Goal: Task Accomplishment & Management: Manage account settings

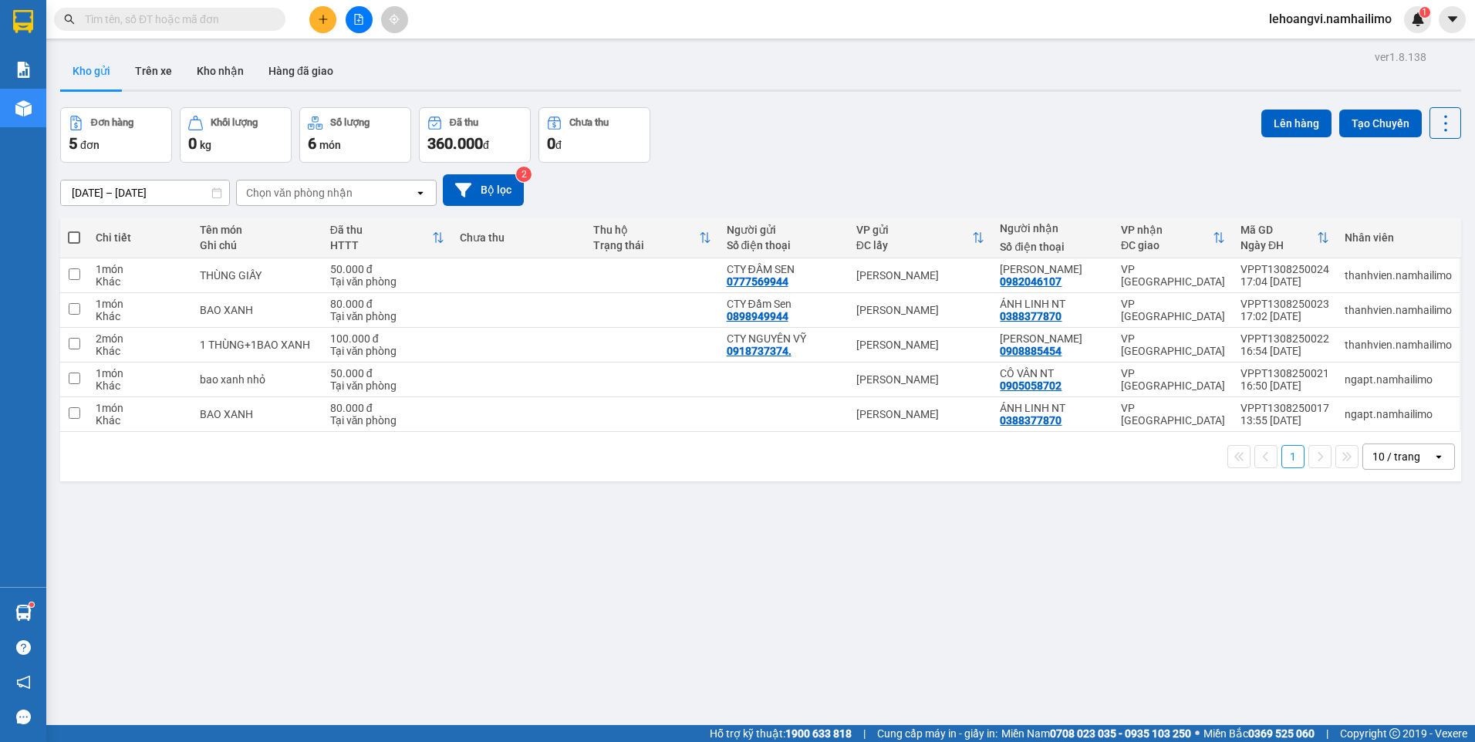
click at [238, 21] on input "text" at bounding box center [176, 19] width 182 height 17
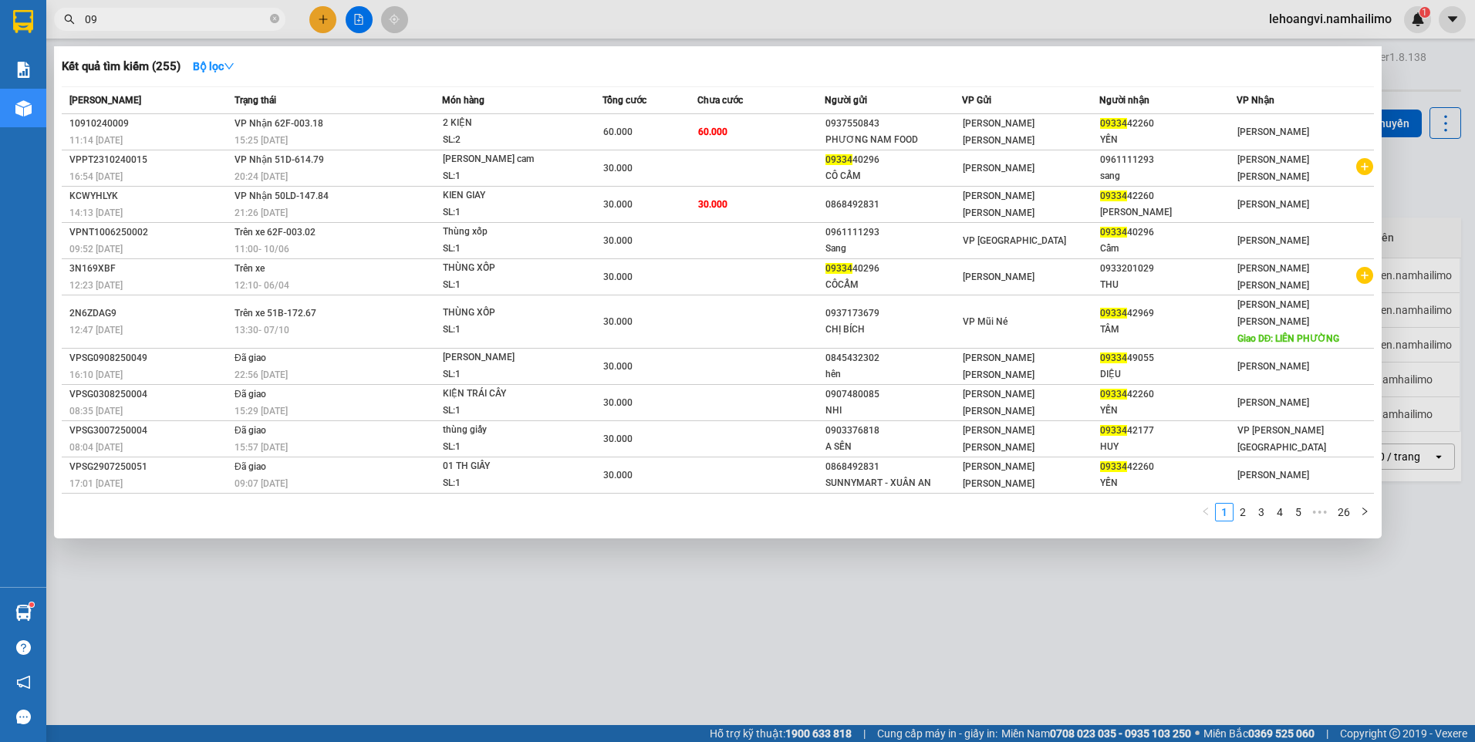
type input "0"
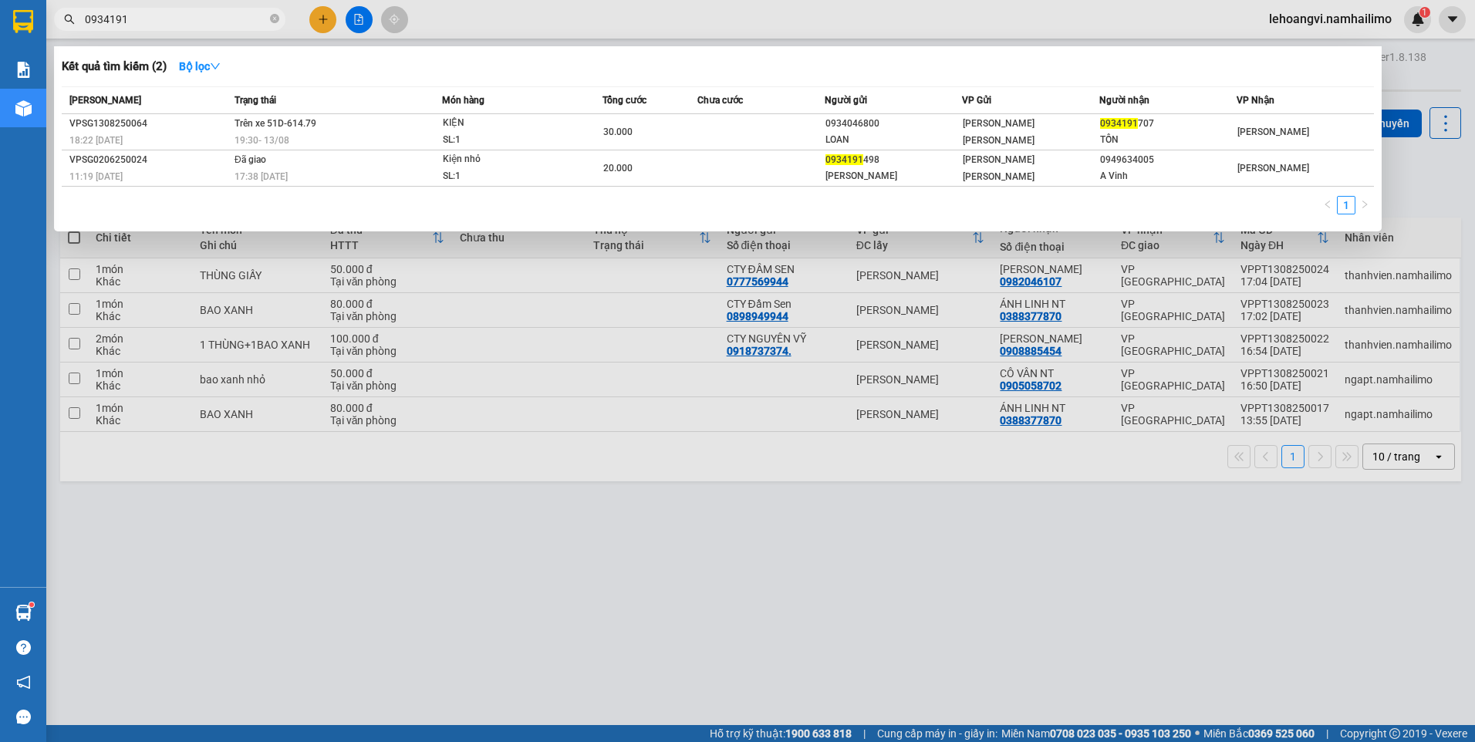
type input "0934191"
click at [562, 709] on div at bounding box center [737, 371] width 1475 height 742
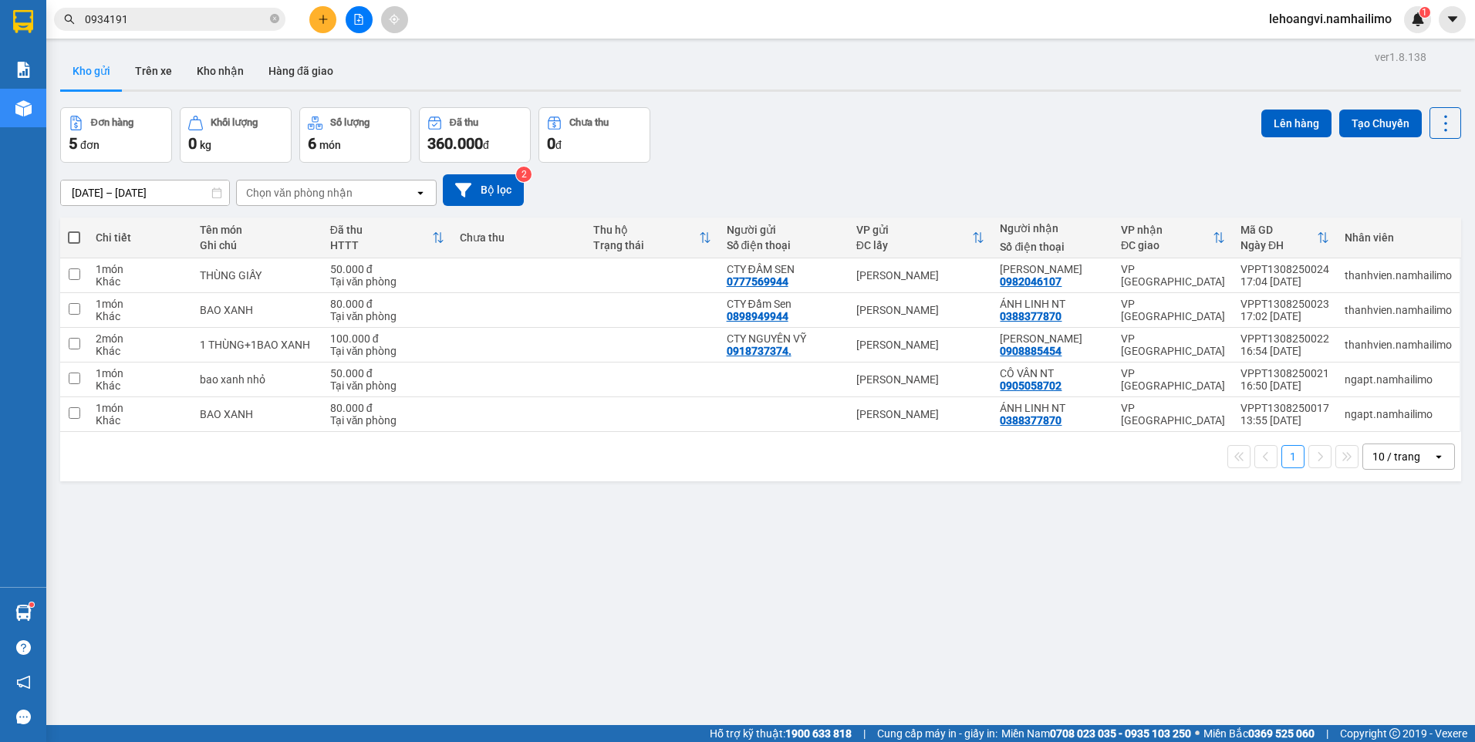
click at [219, 25] on input "0934191" at bounding box center [176, 19] width 182 height 17
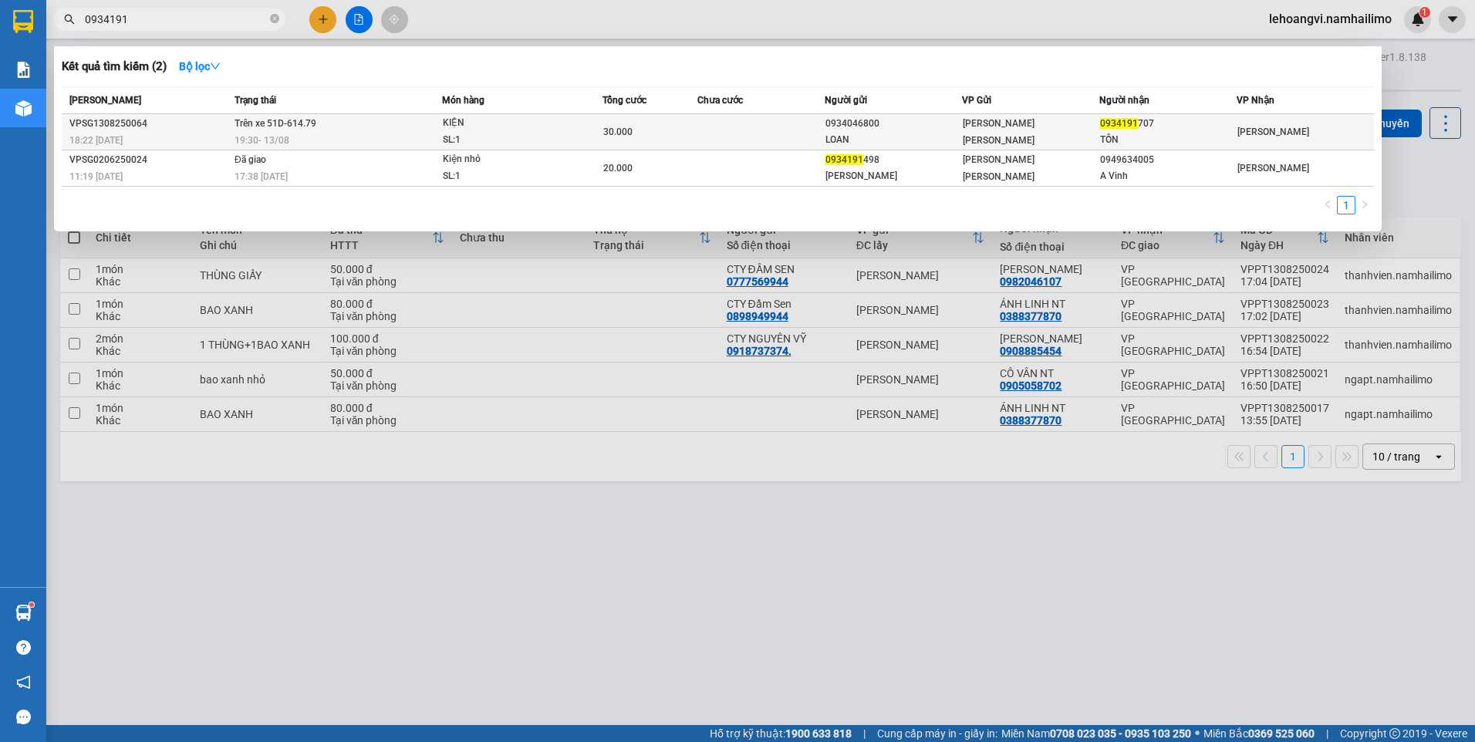
click at [1151, 140] on div "TỒN" at bounding box center [1168, 140] width 136 height 16
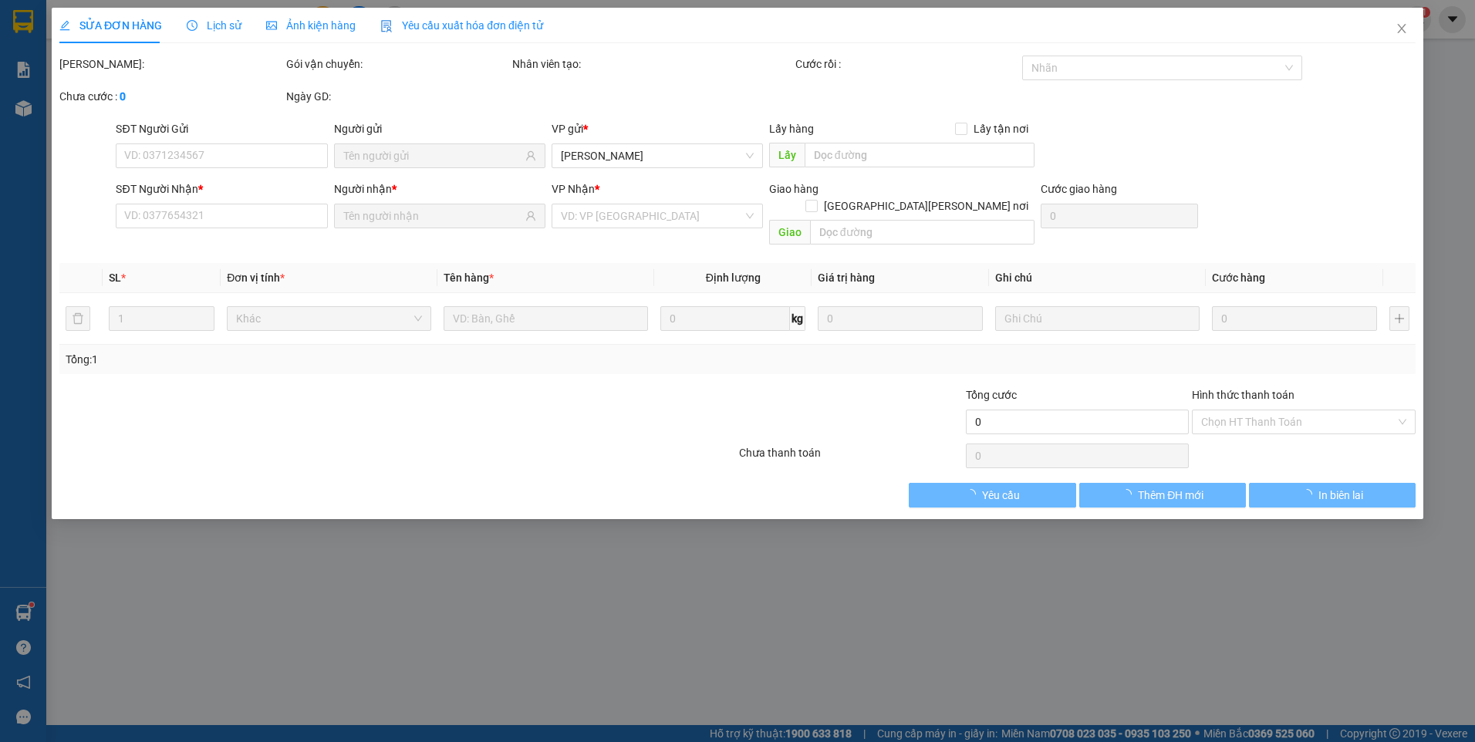
type input "0934046800"
type input "LOAN"
type input "0934191707"
type input "TỒN"
type input "30.000"
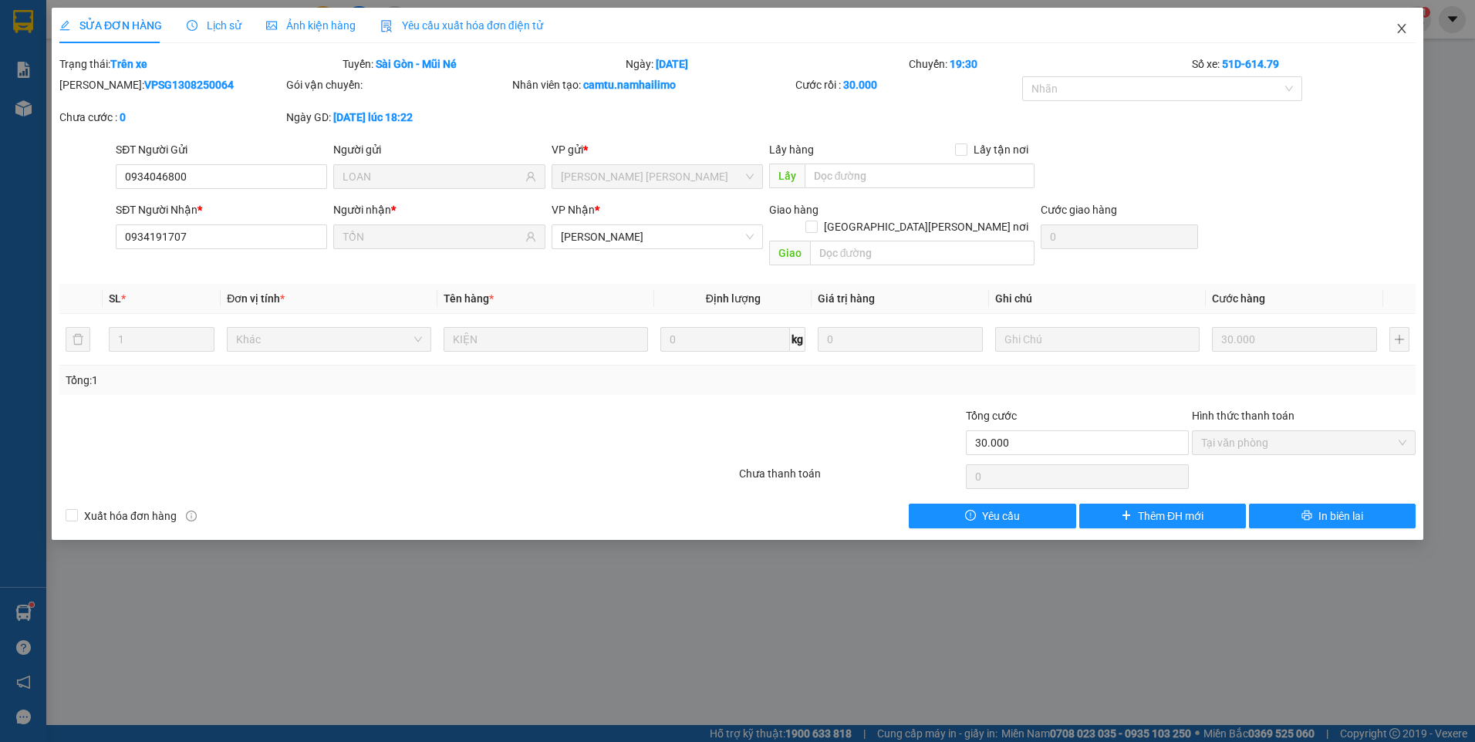
click at [1403, 24] on icon "close" at bounding box center [1402, 28] width 12 height 12
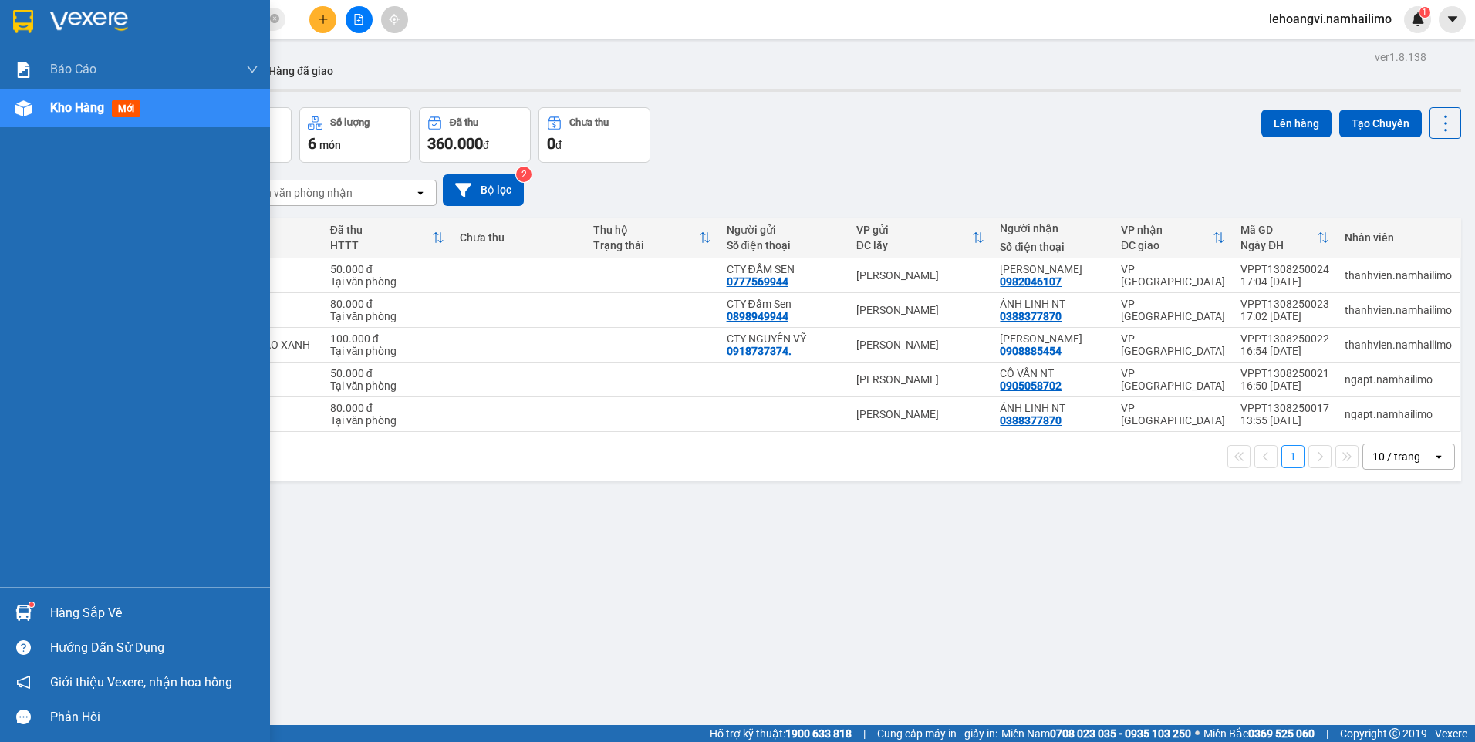
click at [106, 623] on div "Hàng sắp về" at bounding box center [154, 613] width 208 height 23
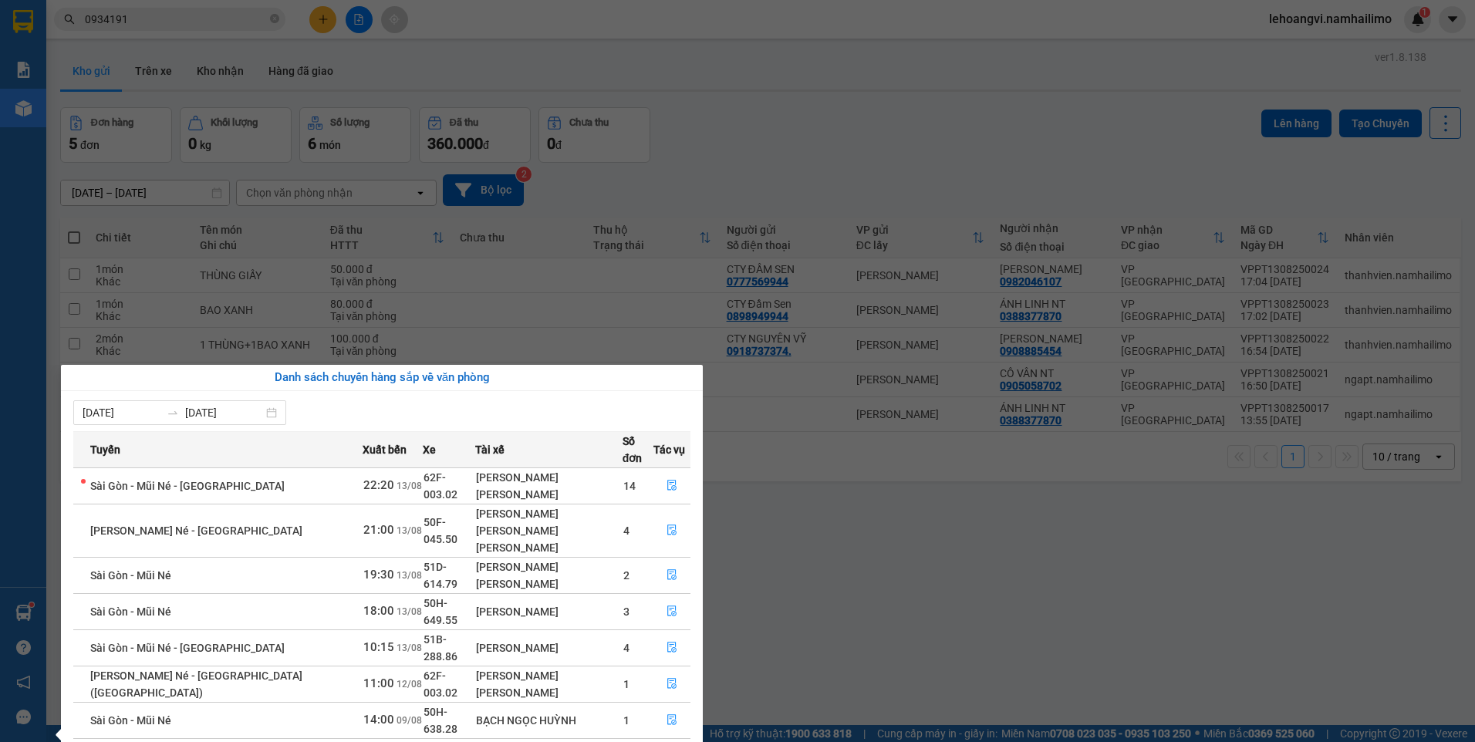
click at [1018, 604] on section "Kết quả [PERSON_NAME] ( 2 ) Bộ lọc Mã ĐH Trạng thái Món hàng [PERSON_NAME] [PER…" at bounding box center [737, 371] width 1475 height 742
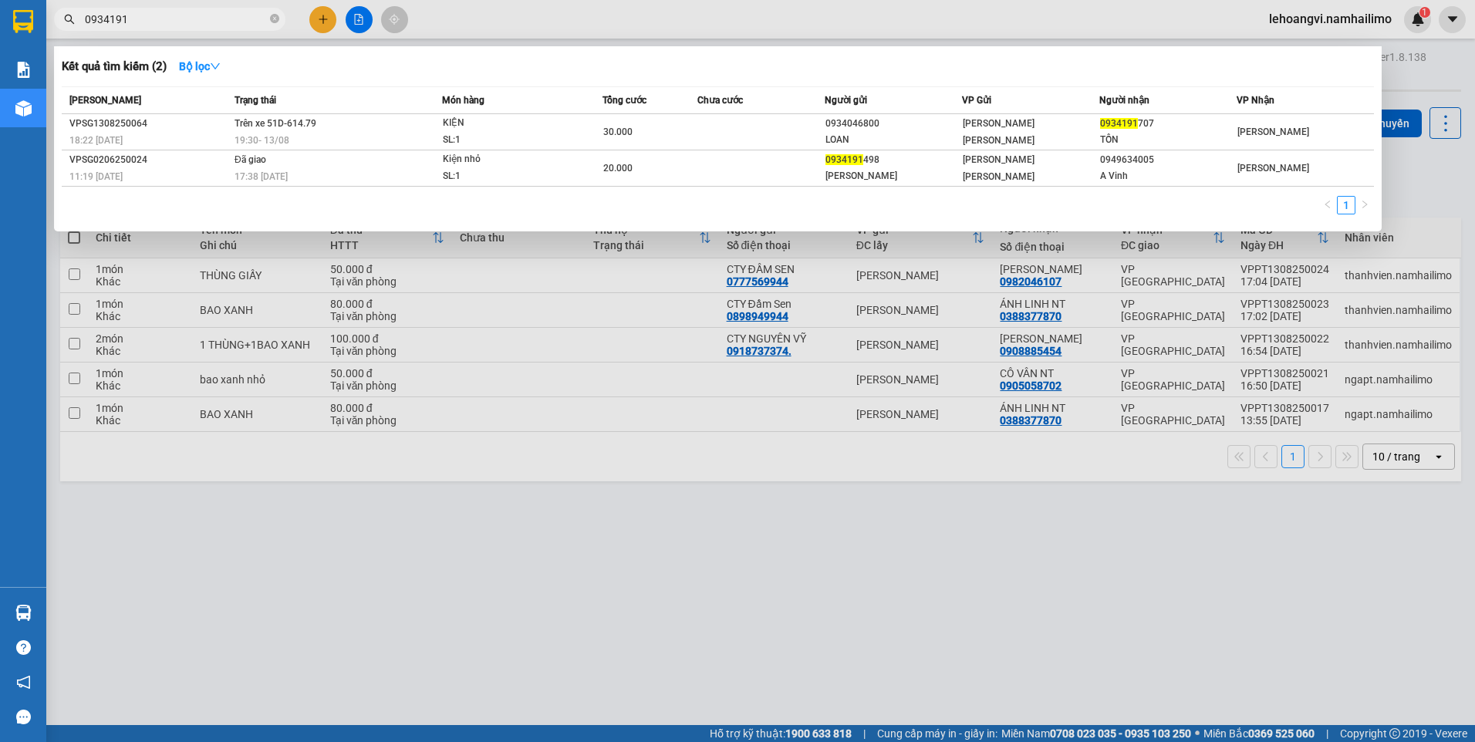
click at [208, 15] on input "0934191" at bounding box center [176, 19] width 182 height 17
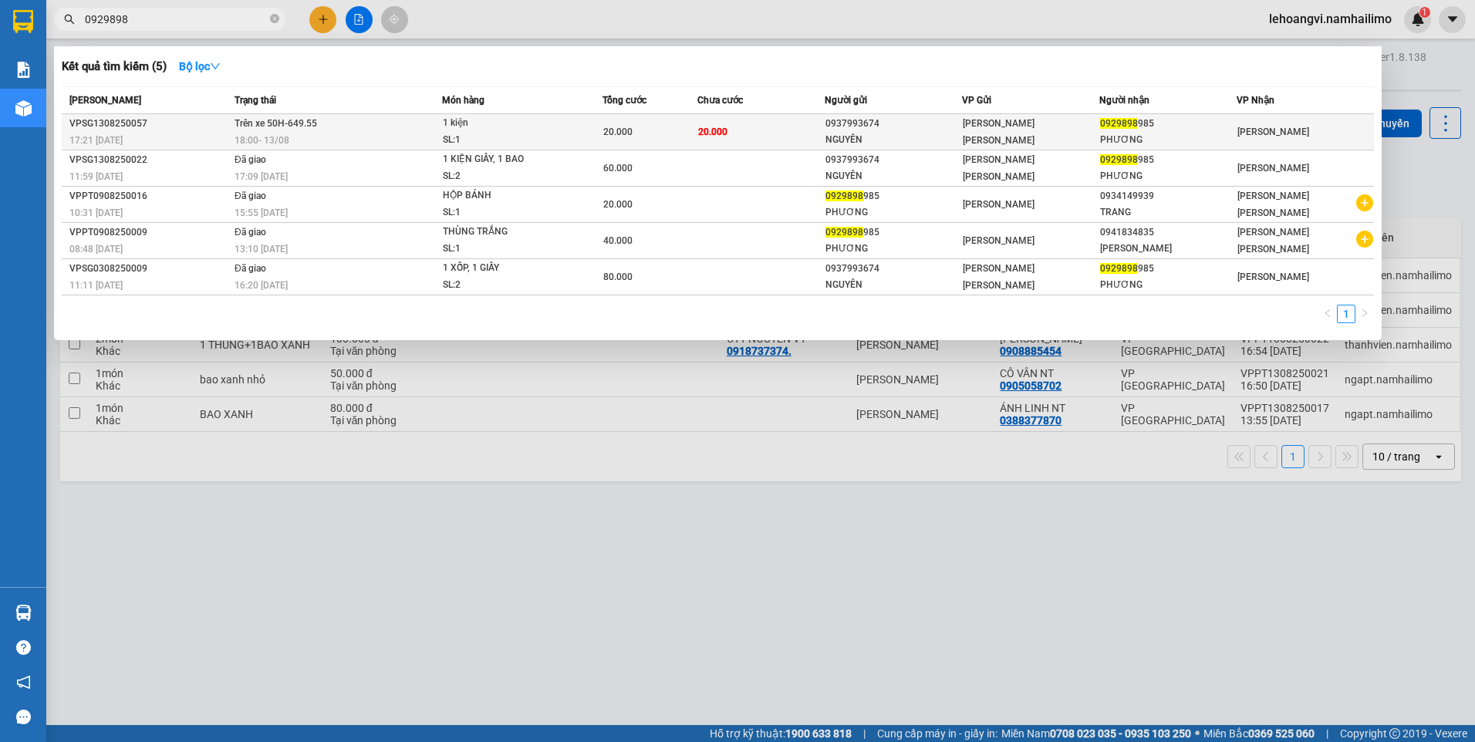
type input "0929898"
click at [1151, 137] on div "PHƯƠNG" at bounding box center [1168, 140] width 136 height 16
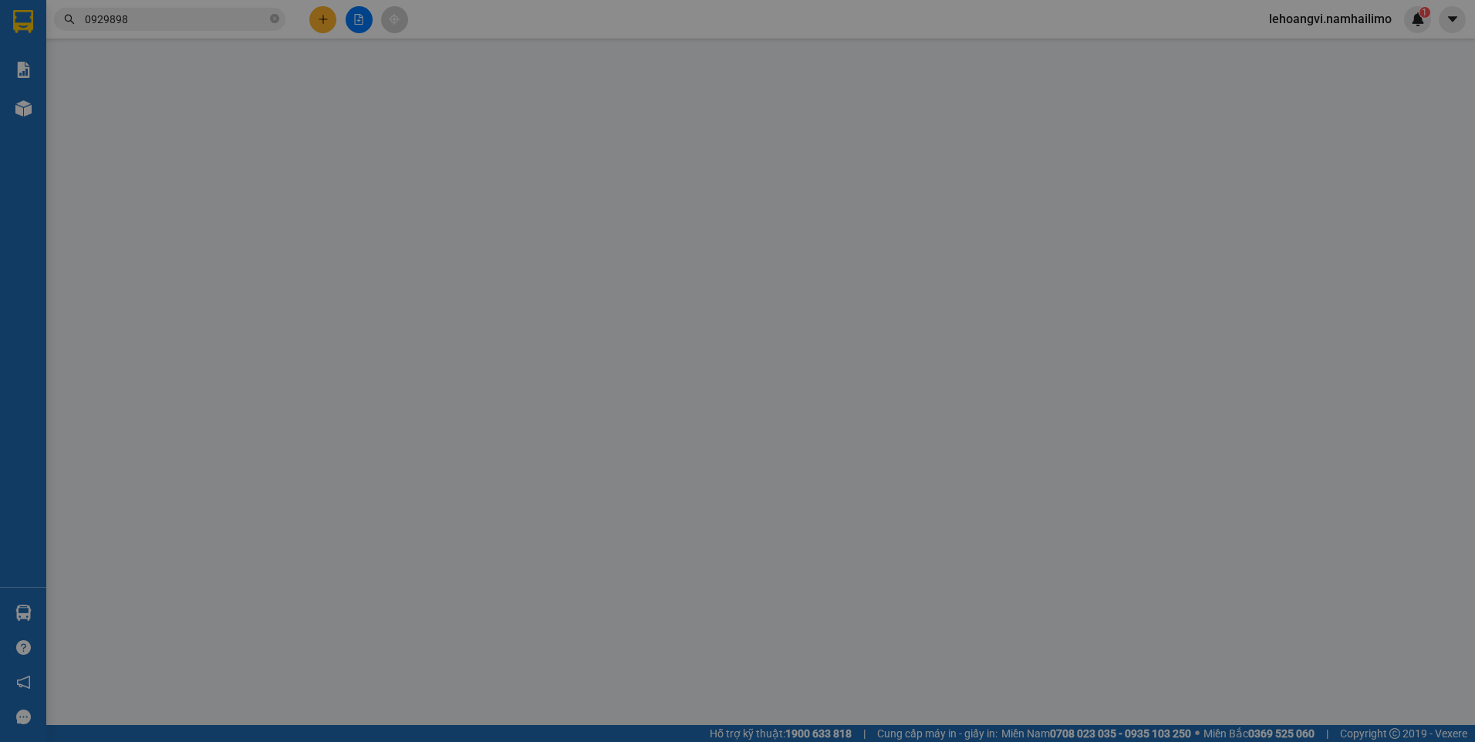
type input "0937993674"
type input "NGUYÊN"
type input "0929898985"
type input "PHƯƠNG"
type input "20.000"
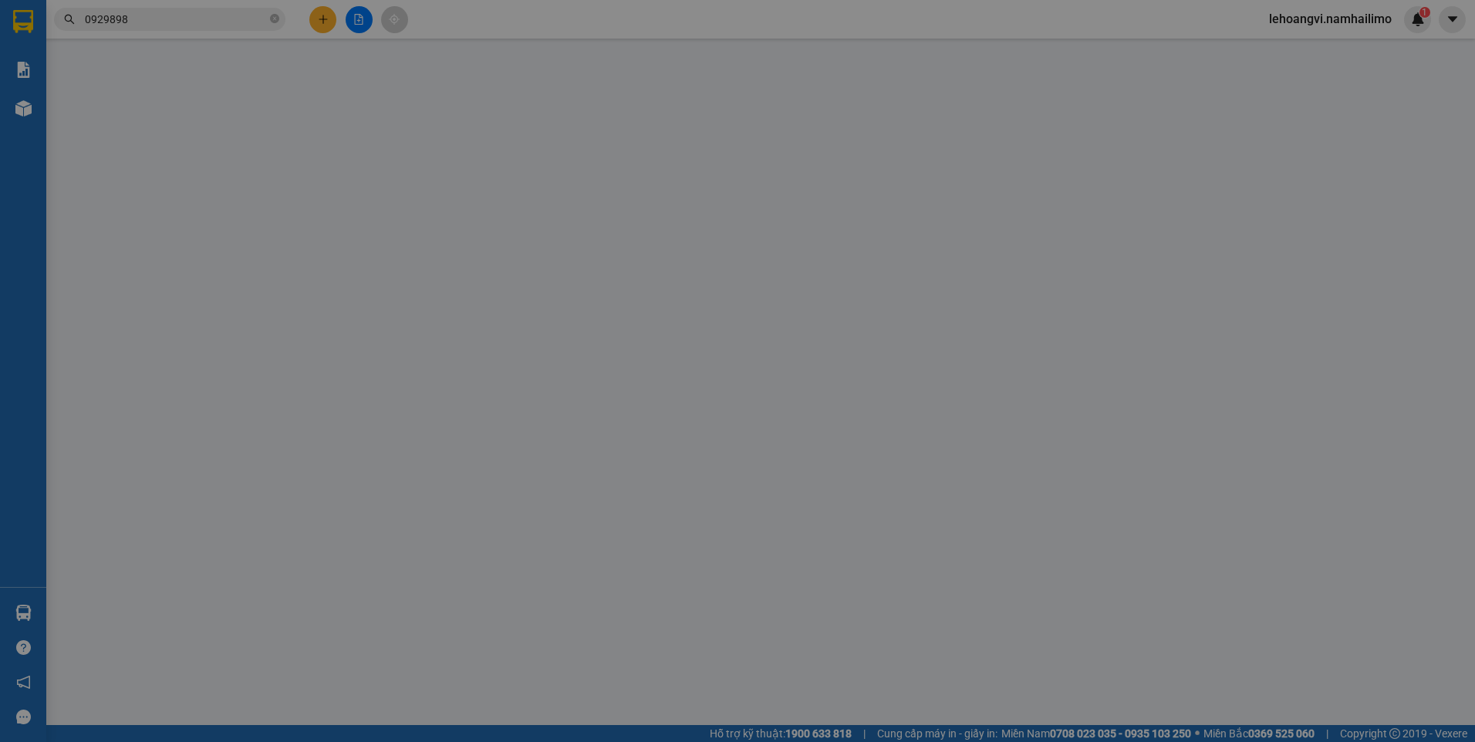
type input "20.000"
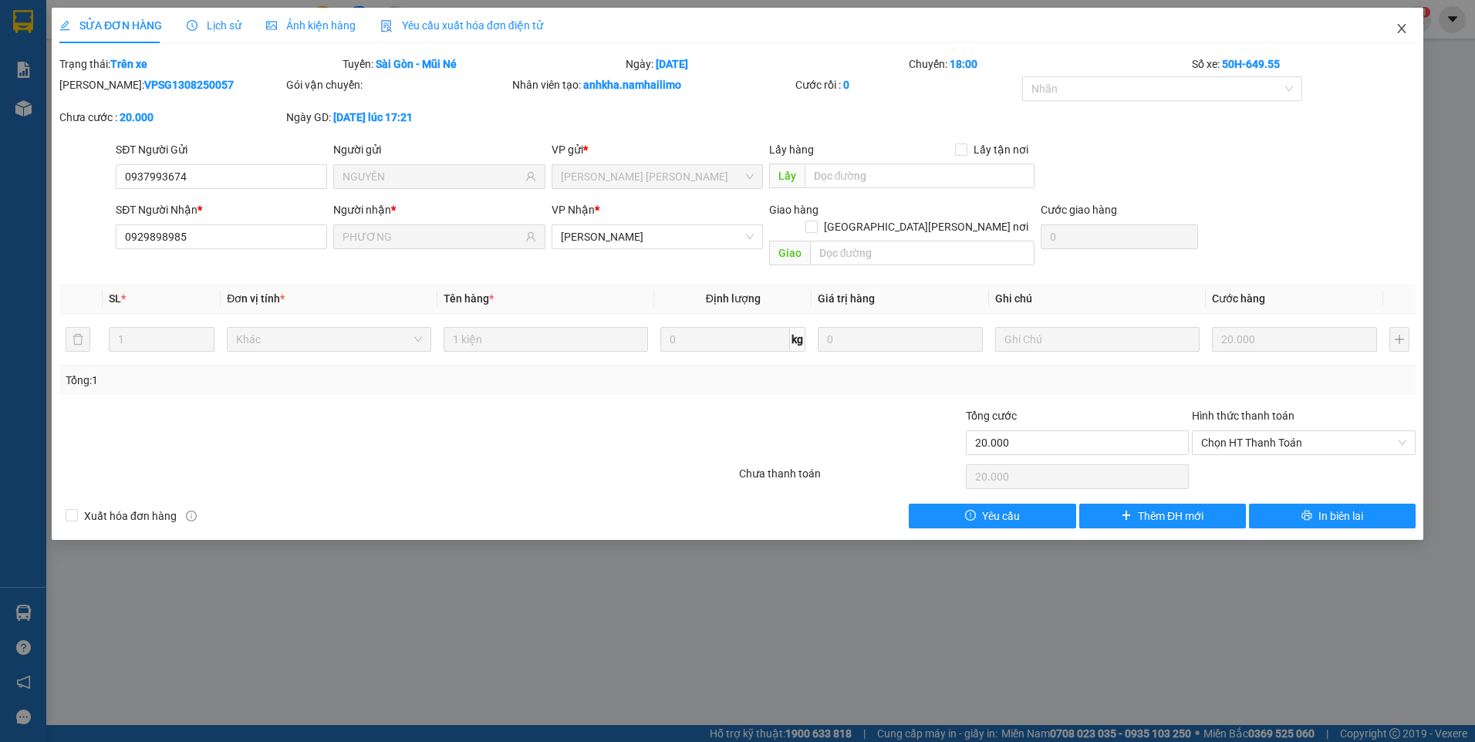
click at [1409, 33] on span "Close" at bounding box center [1401, 29] width 43 height 43
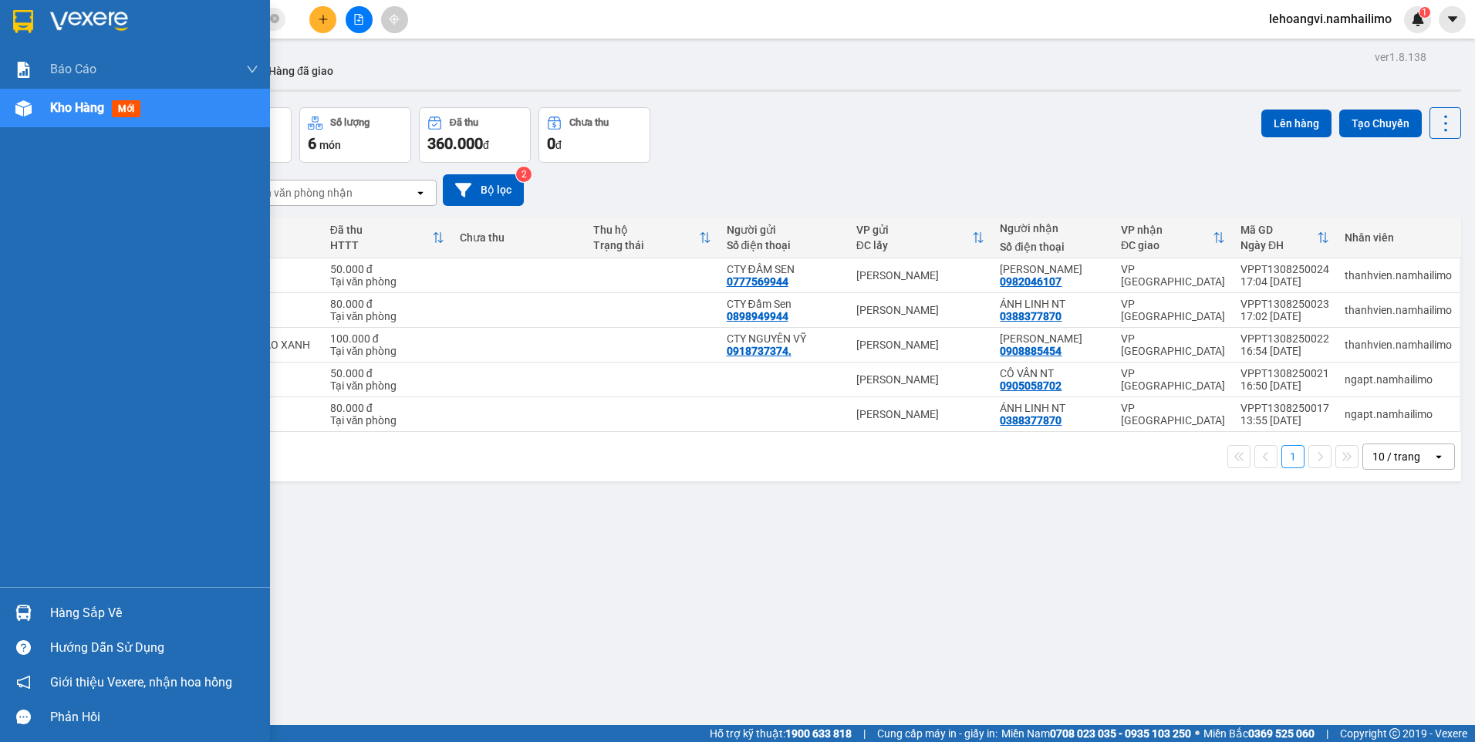
click at [76, 621] on div "Hàng sắp về" at bounding box center [154, 613] width 208 height 23
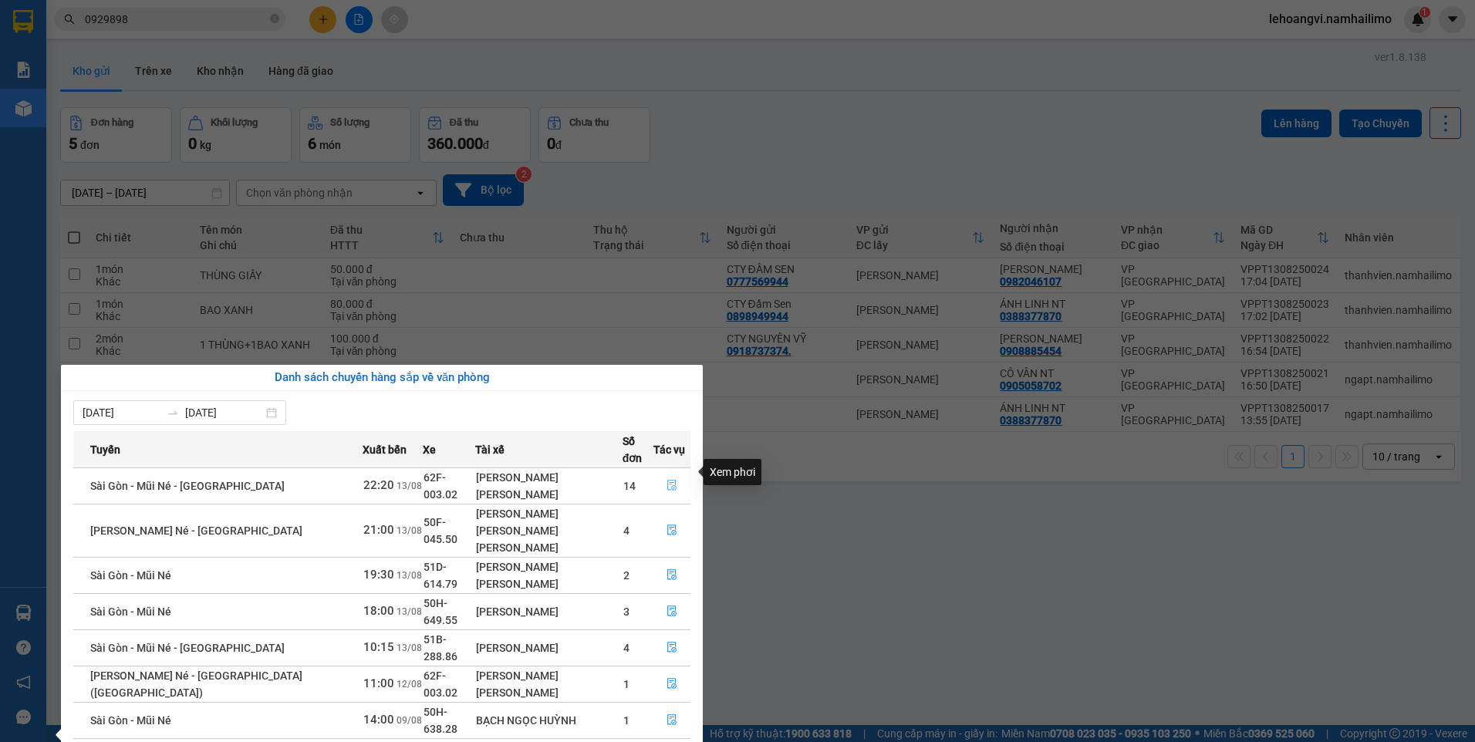
click at [667, 480] on icon "file-done" at bounding box center [672, 485] width 11 height 11
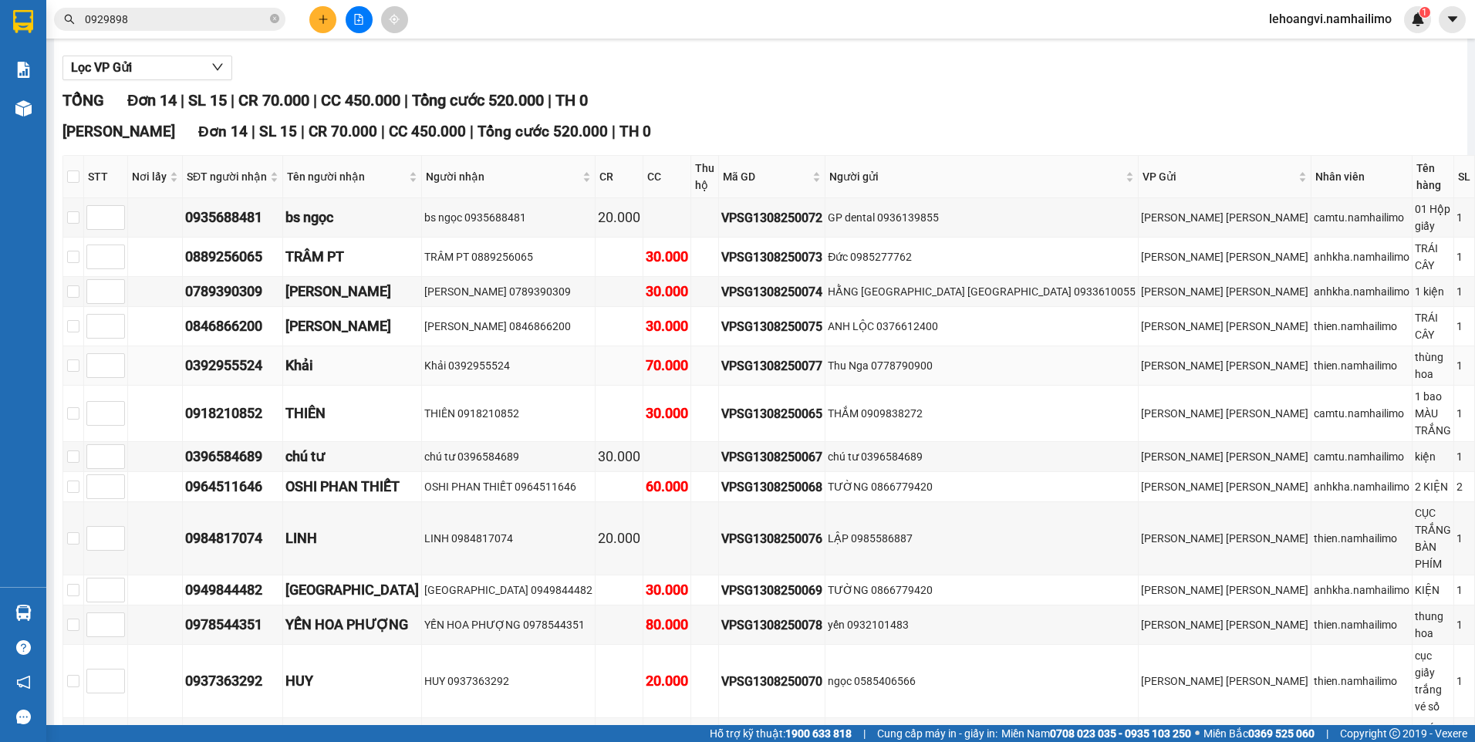
scroll to position [156, 0]
click at [82, 165] on th at bounding box center [73, 175] width 21 height 42
click at [79, 176] on input "checkbox" at bounding box center [73, 175] width 12 height 12
checkbox input "true"
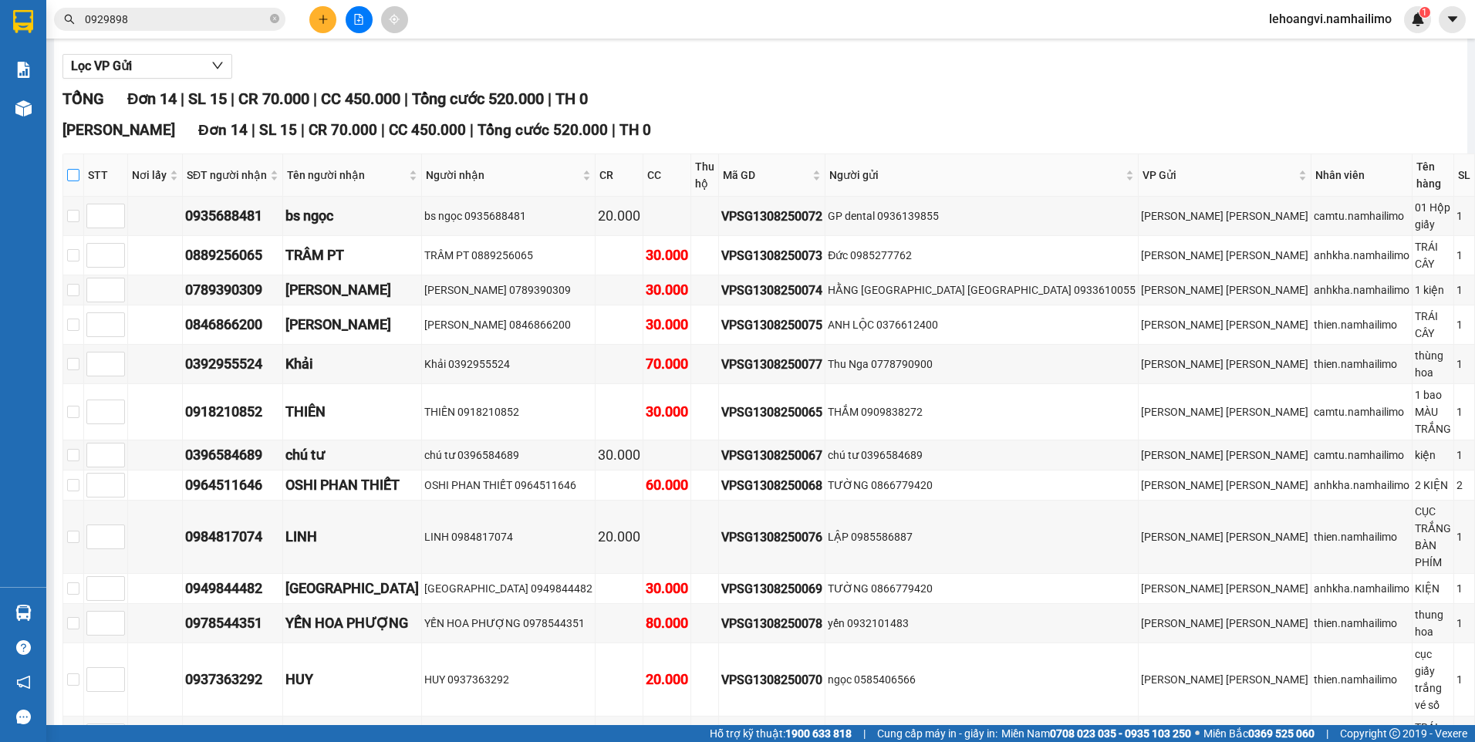
checkbox input "true"
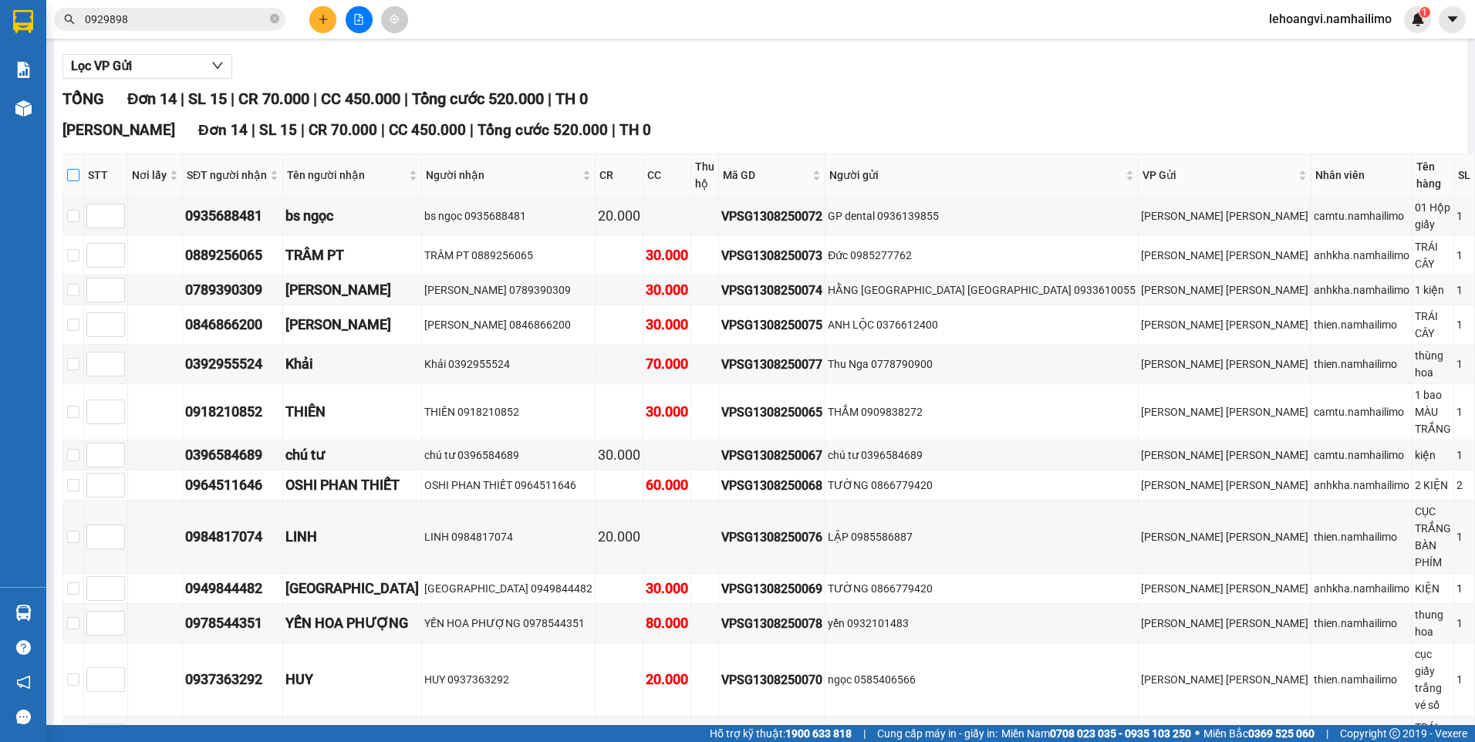
checkbox input "true"
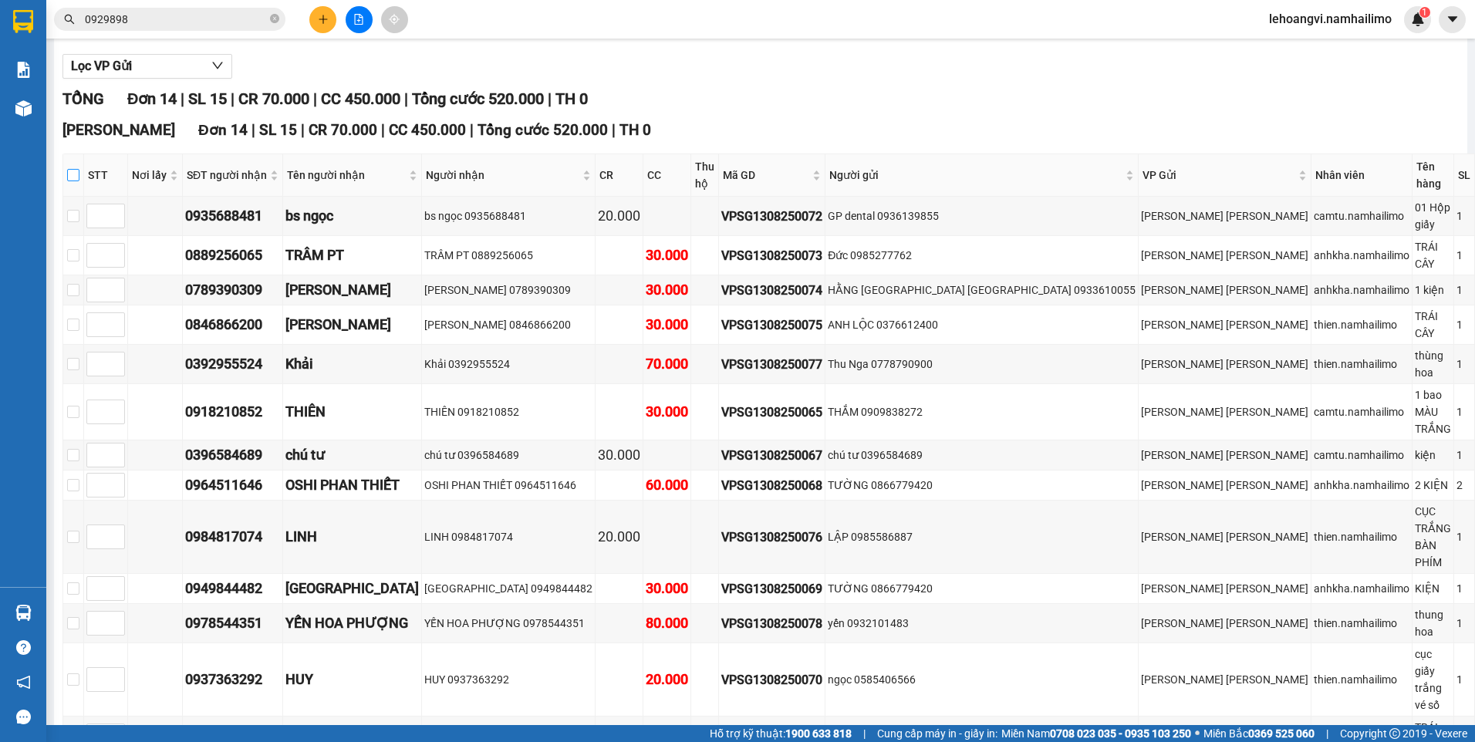
checkbox input "true"
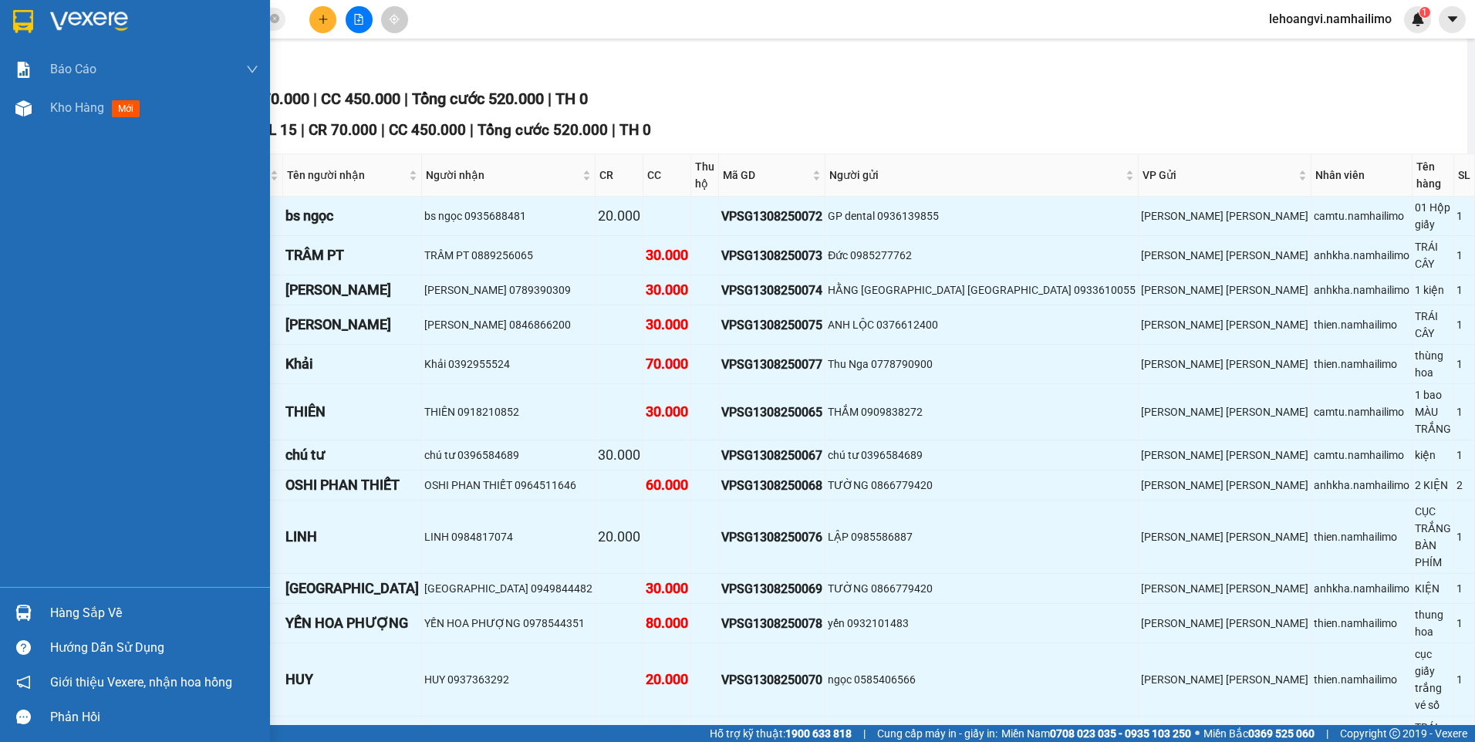
click at [21, 606] on img at bounding box center [23, 613] width 16 height 16
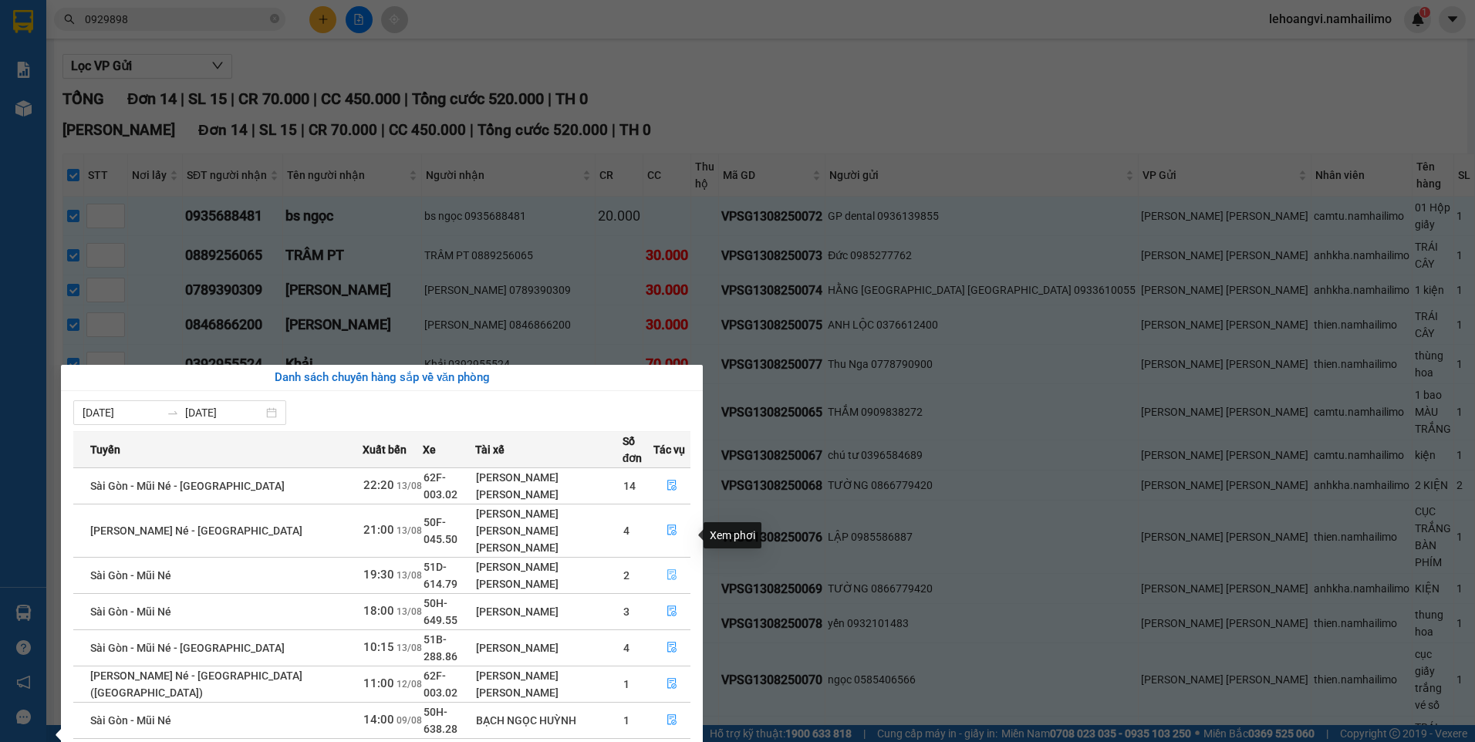
click at [670, 563] on button "button" at bounding box center [671, 575] width 35 height 25
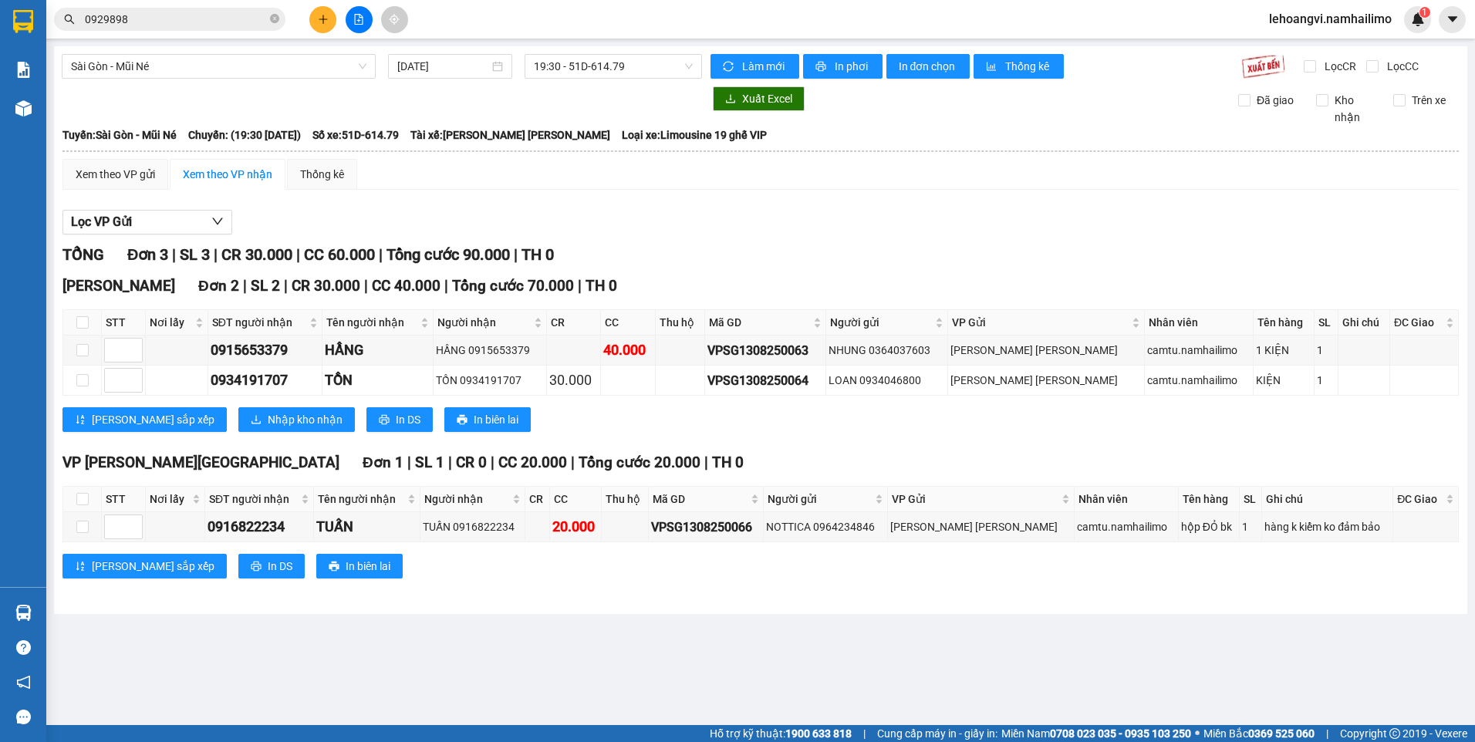
click at [69, 315] on th at bounding box center [82, 322] width 39 height 25
click at [86, 319] on input "checkbox" at bounding box center [82, 322] width 12 height 12
checkbox input "true"
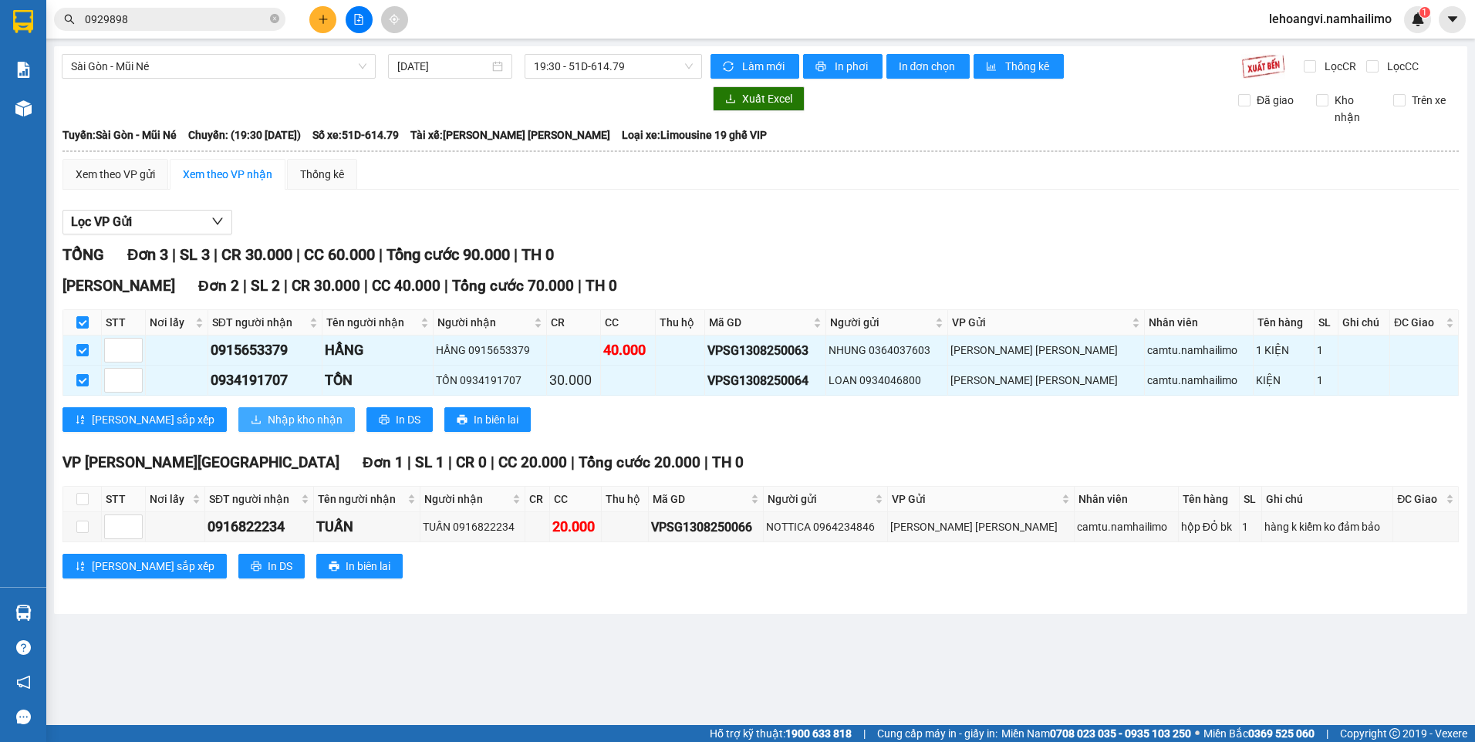
click at [268, 420] on span "Nhập kho nhận" at bounding box center [305, 419] width 75 height 17
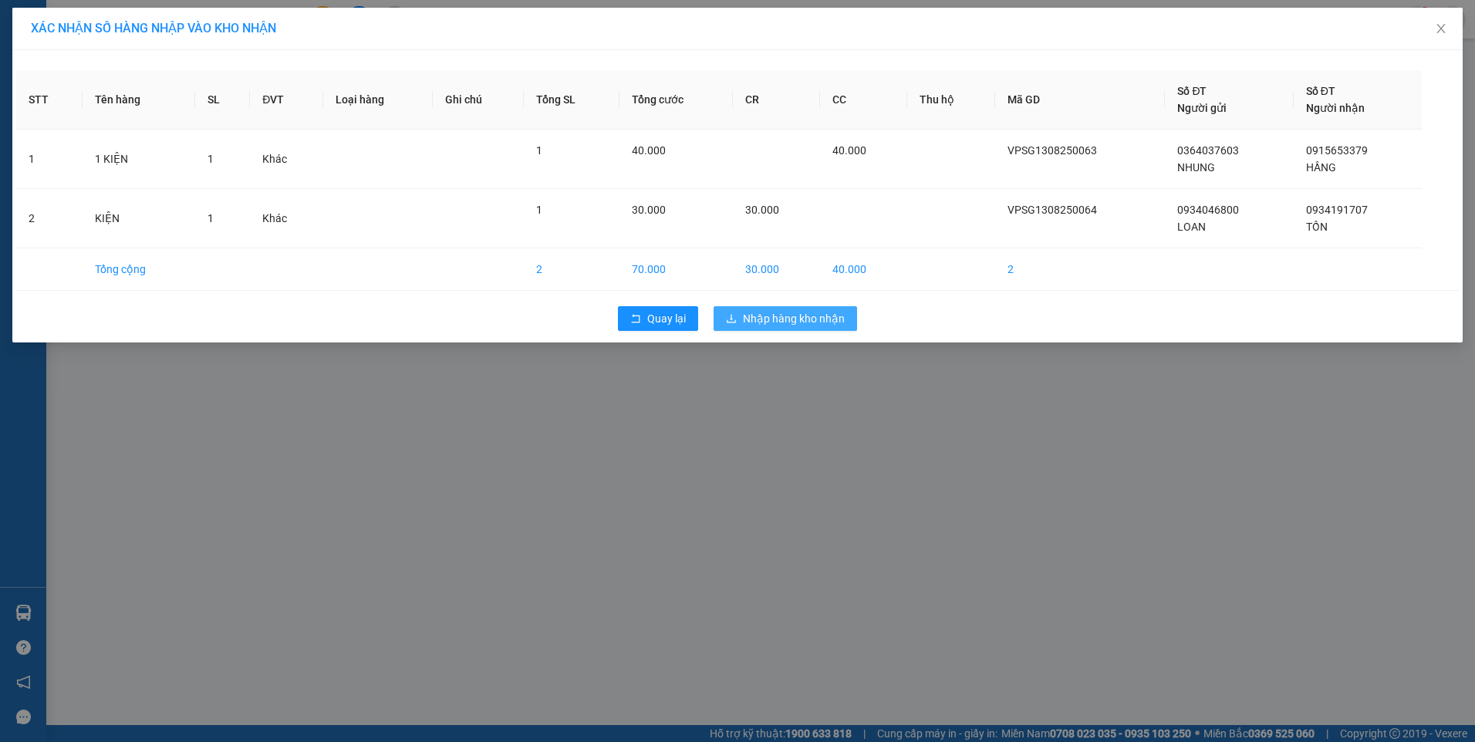
click at [782, 321] on span "Nhập hàng kho nhận" at bounding box center [794, 318] width 102 height 17
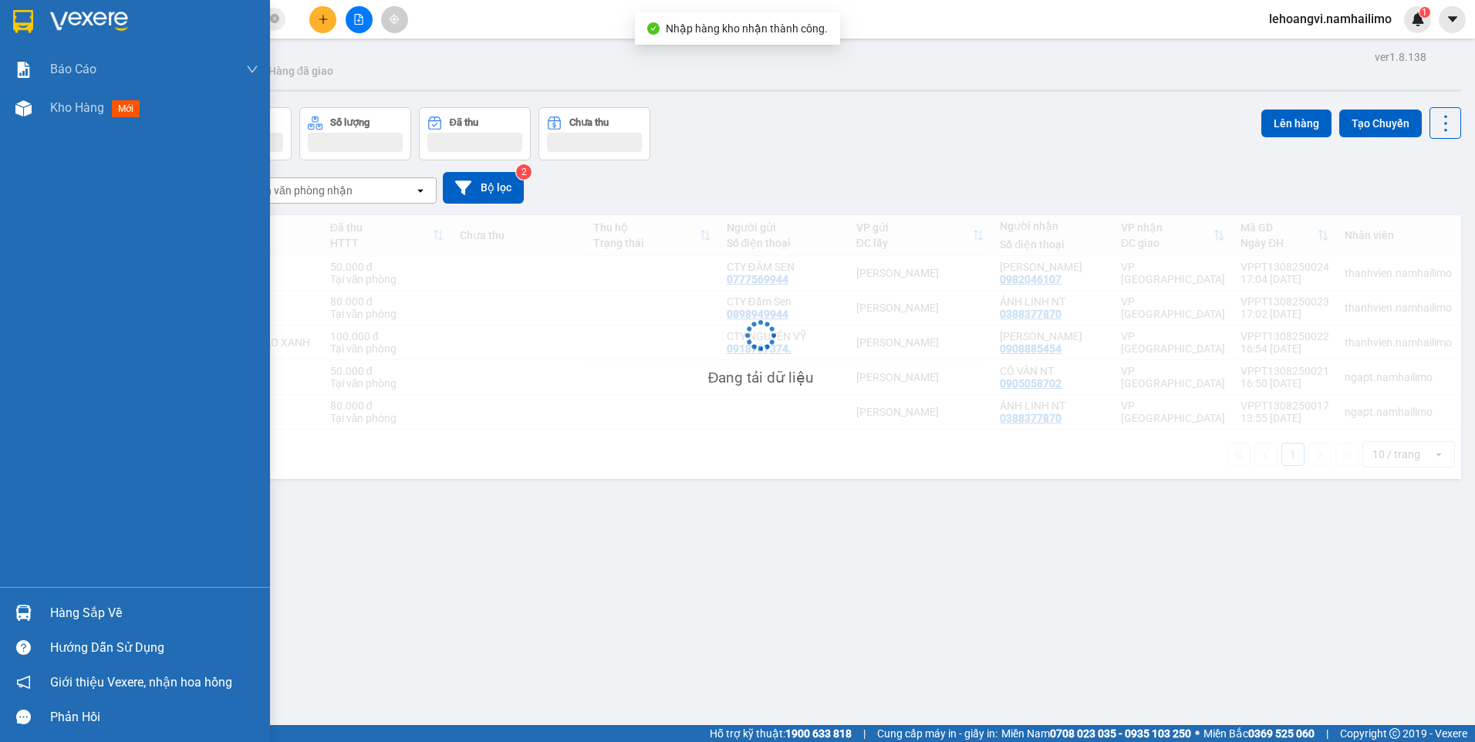
click at [32, 613] on div at bounding box center [23, 612] width 27 height 27
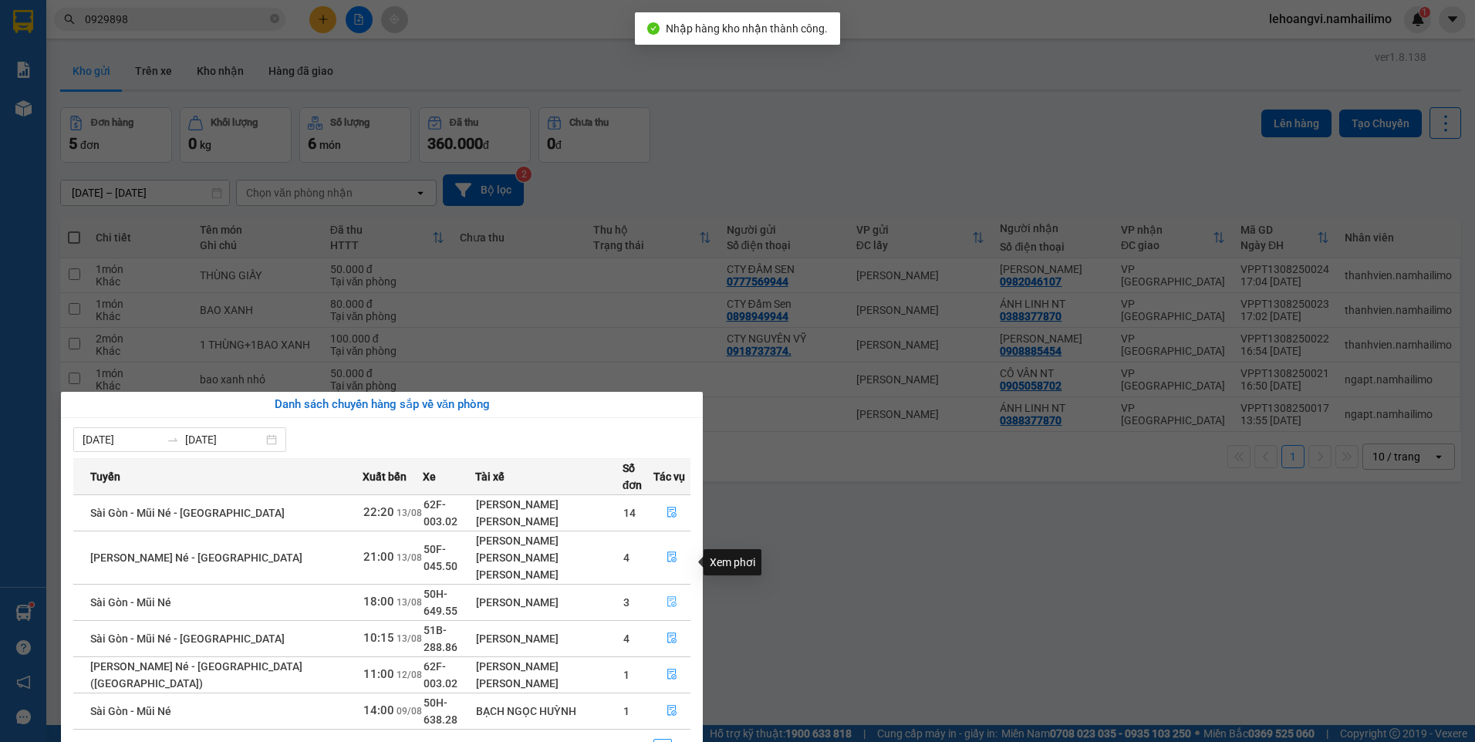
click at [674, 590] on button "button" at bounding box center [671, 602] width 35 height 25
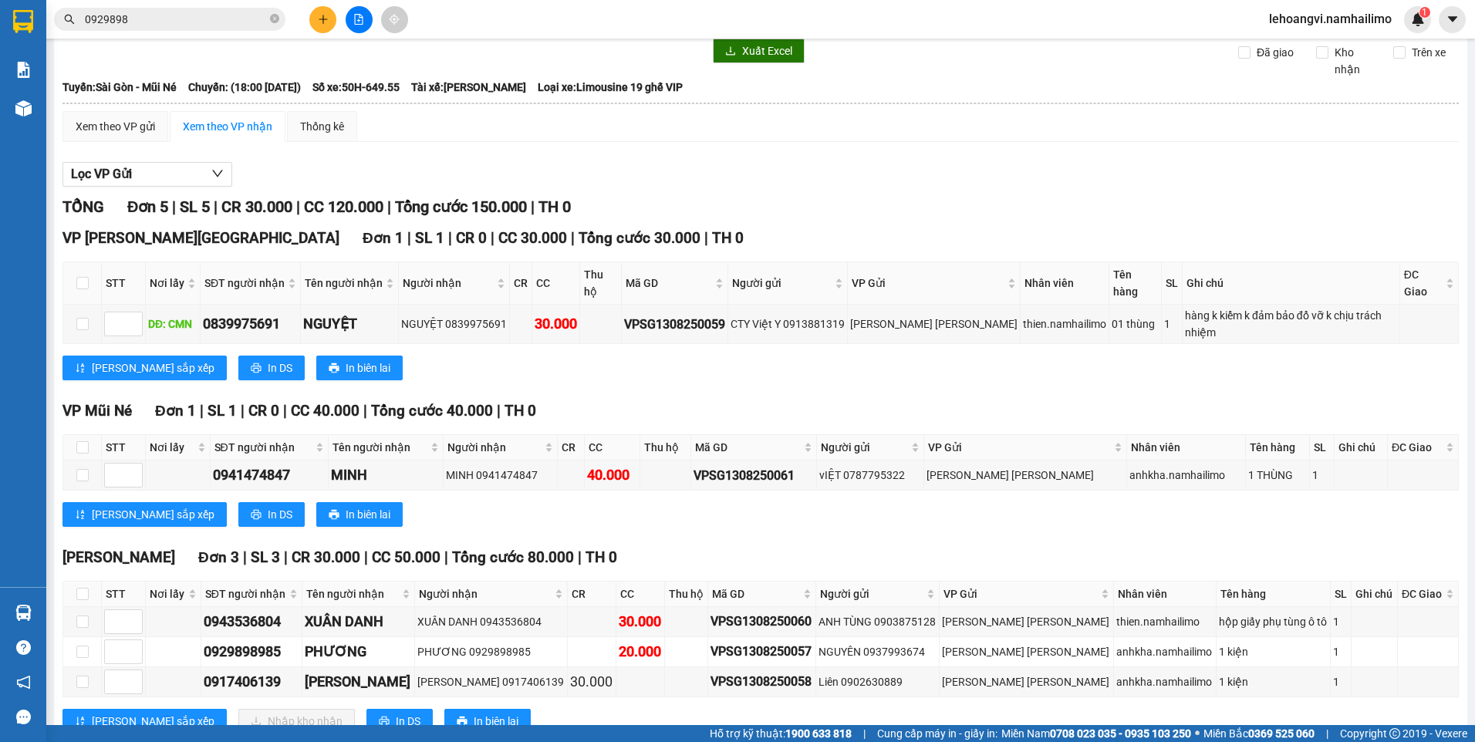
scroll to position [73, 0]
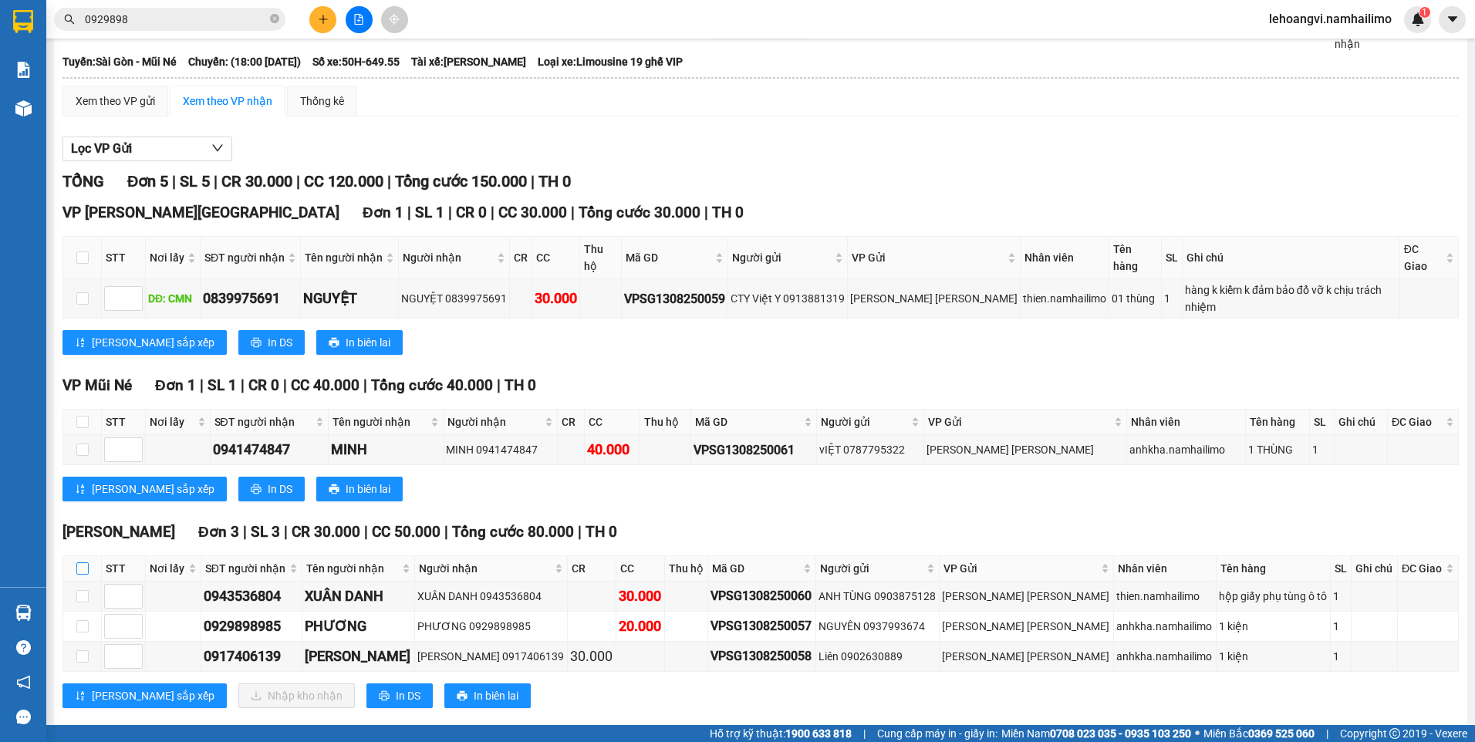
click at [86, 562] on input "checkbox" at bounding box center [82, 568] width 12 height 12
checkbox input "true"
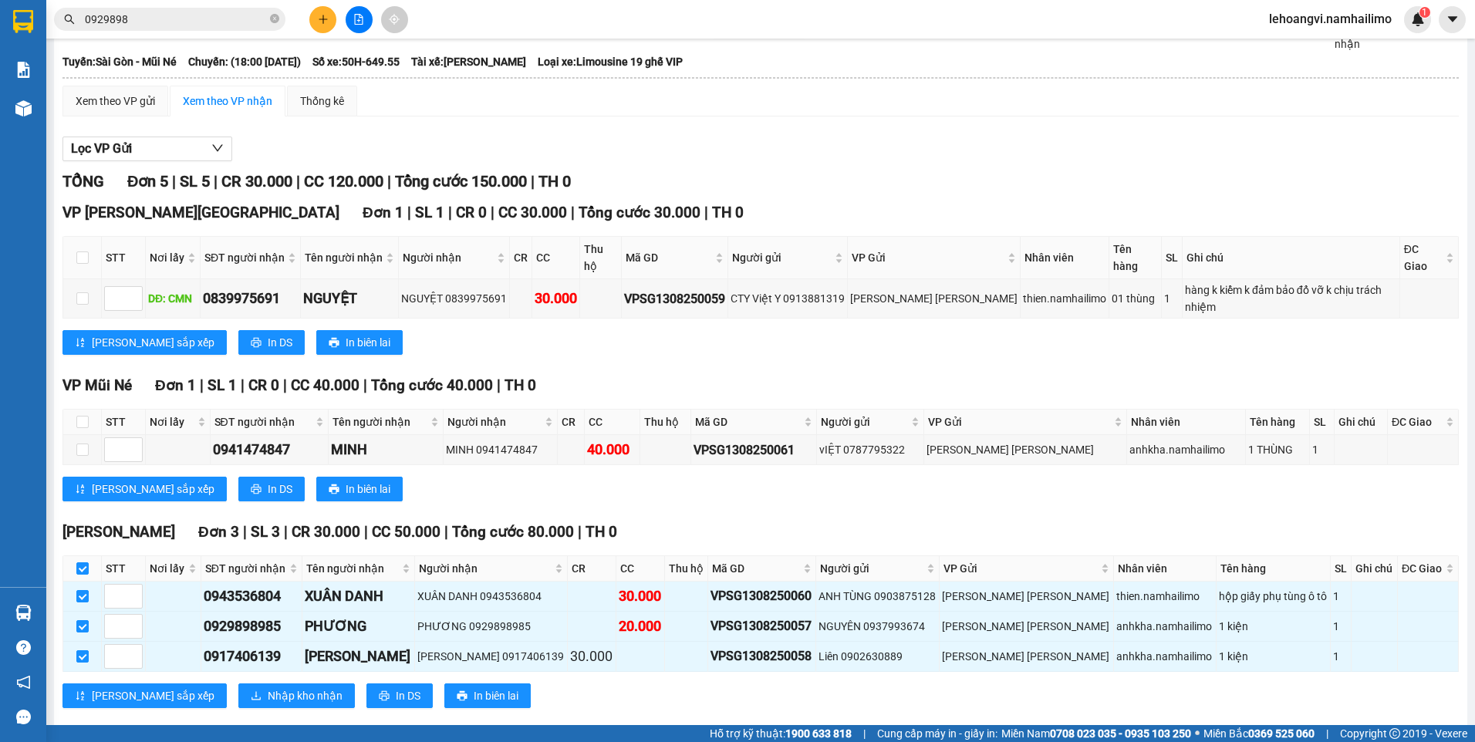
click at [230, 655] on div "[PERSON_NAME] [PERSON_NAME] 3 | SL 3 | CR 30.000 | CC 50.000 | [PERSON_NAME] 80…" at bounding box center [760, 620] width 1396 height 199
click at [268, 687] on span "Nhập kho nhận" at bounding box center [305, 695] width 75 height 17
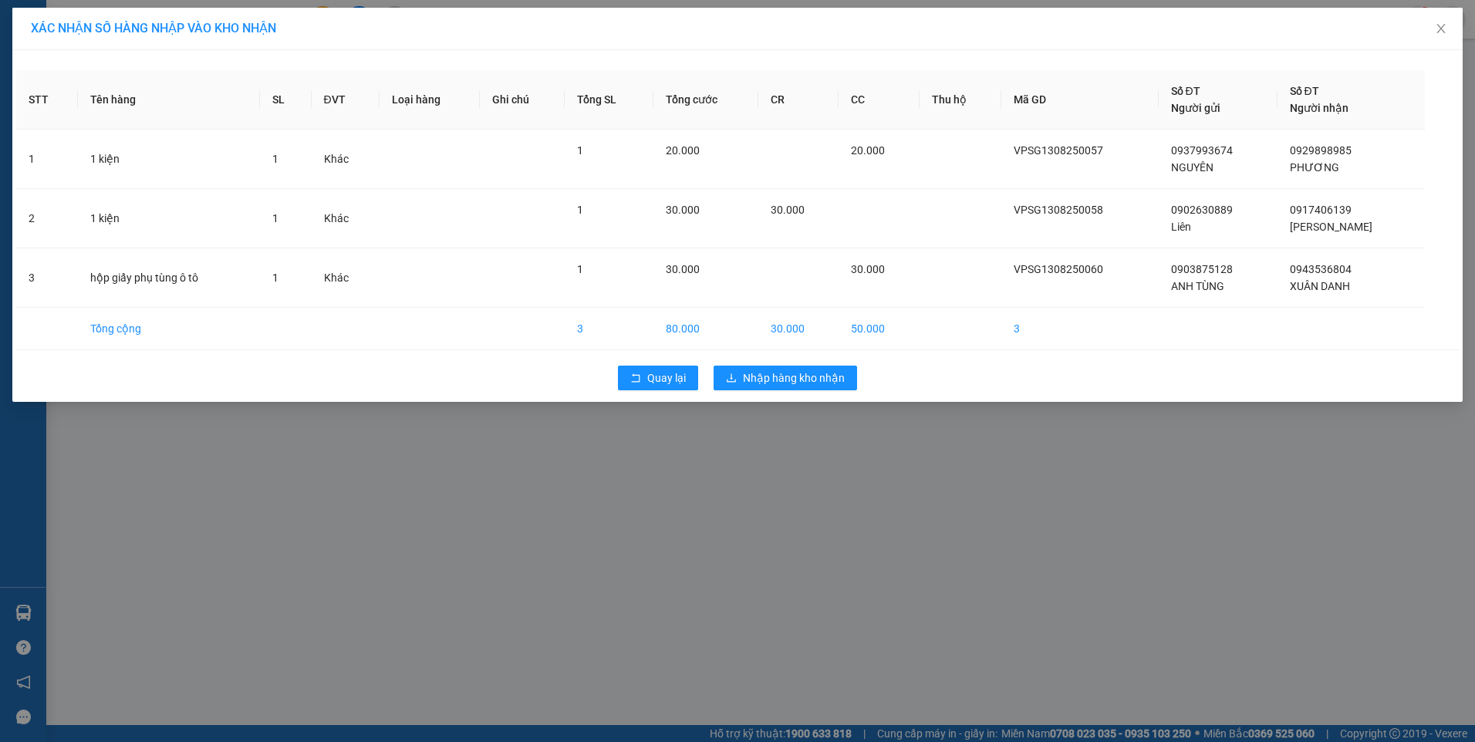
click at [832, 393] on div "Quay lại Nhập hàng kho nhận" at bounding box center [737, 378] width 1443 height 40
click at [832, 377] on span "Nhập hàng kho nhận" at bounding box center [794, 378] width 102 height 17
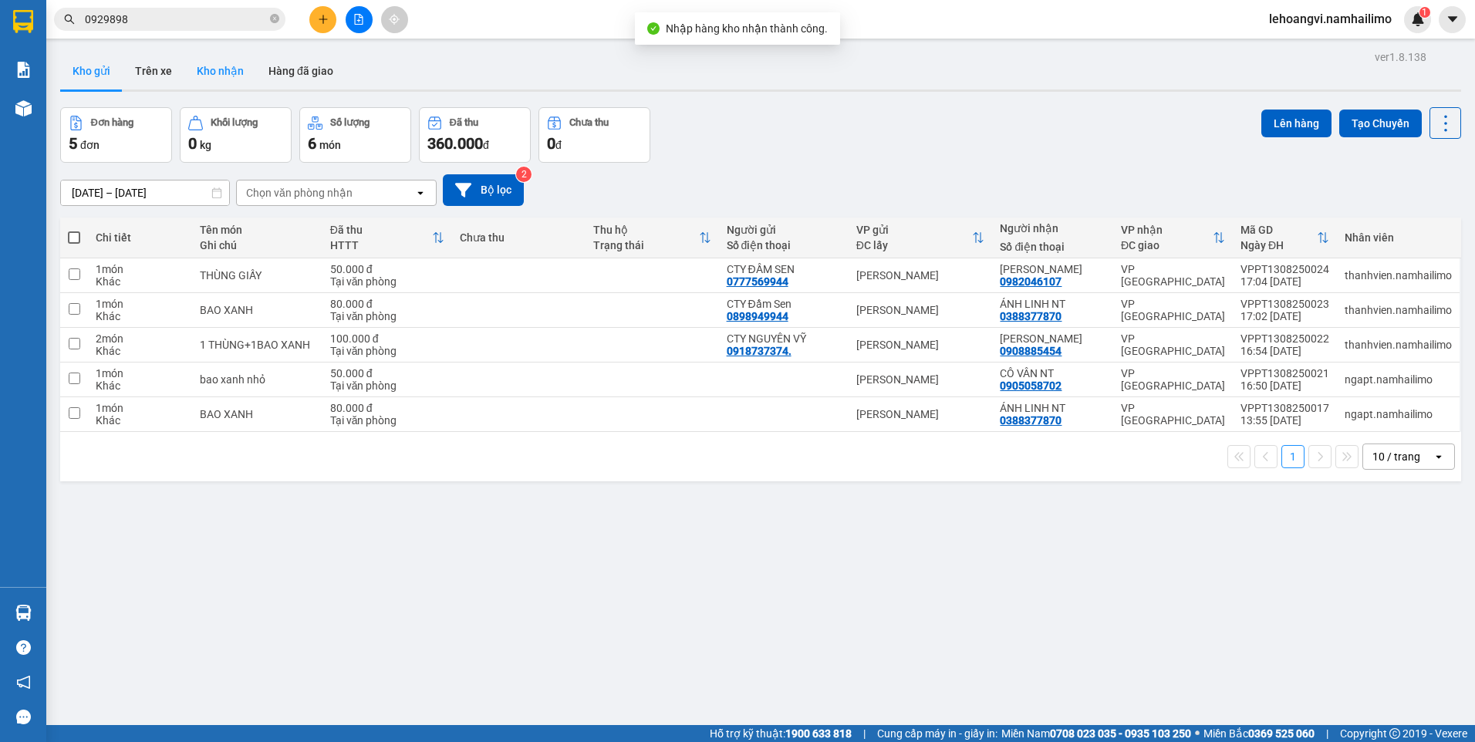
click at [215, 73] on button "Kho nhận" at bounding box center [220, 70] width 72 height 37
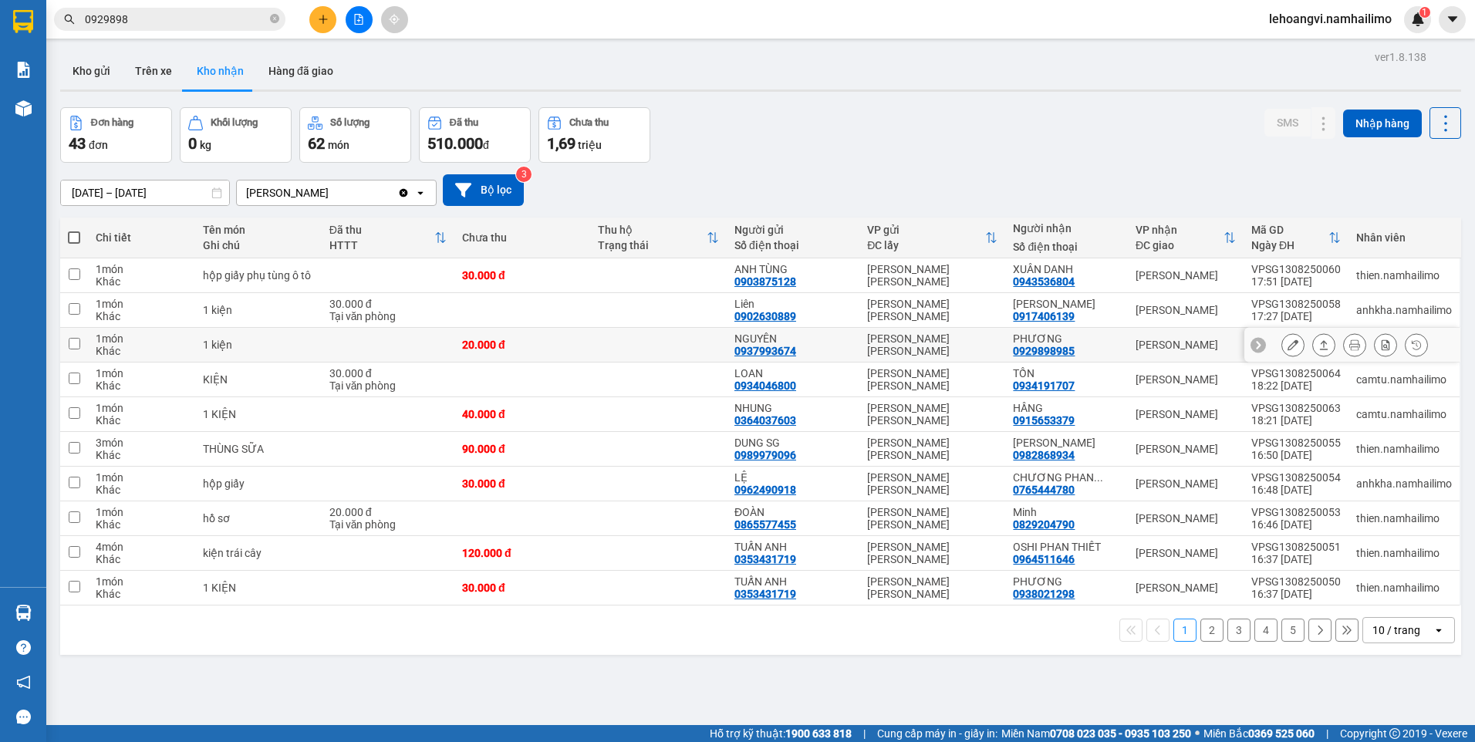
click at [1289, 343] on button at bounding box center [1293, 345] width 22 height 27
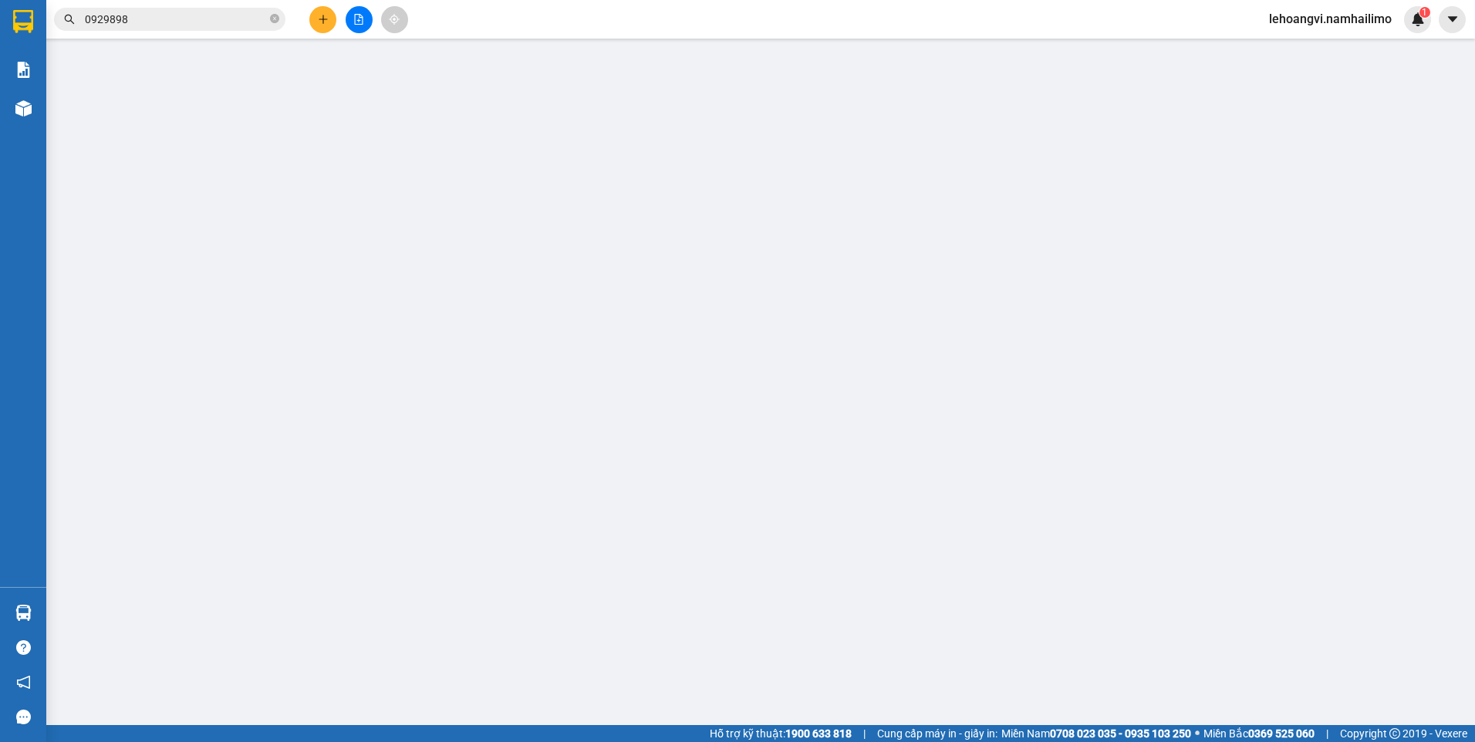
type input "0937993674"
type input "NGUYÊN"
type input "0929898985"
type input "PHƯƠNG"
type input "20.000"
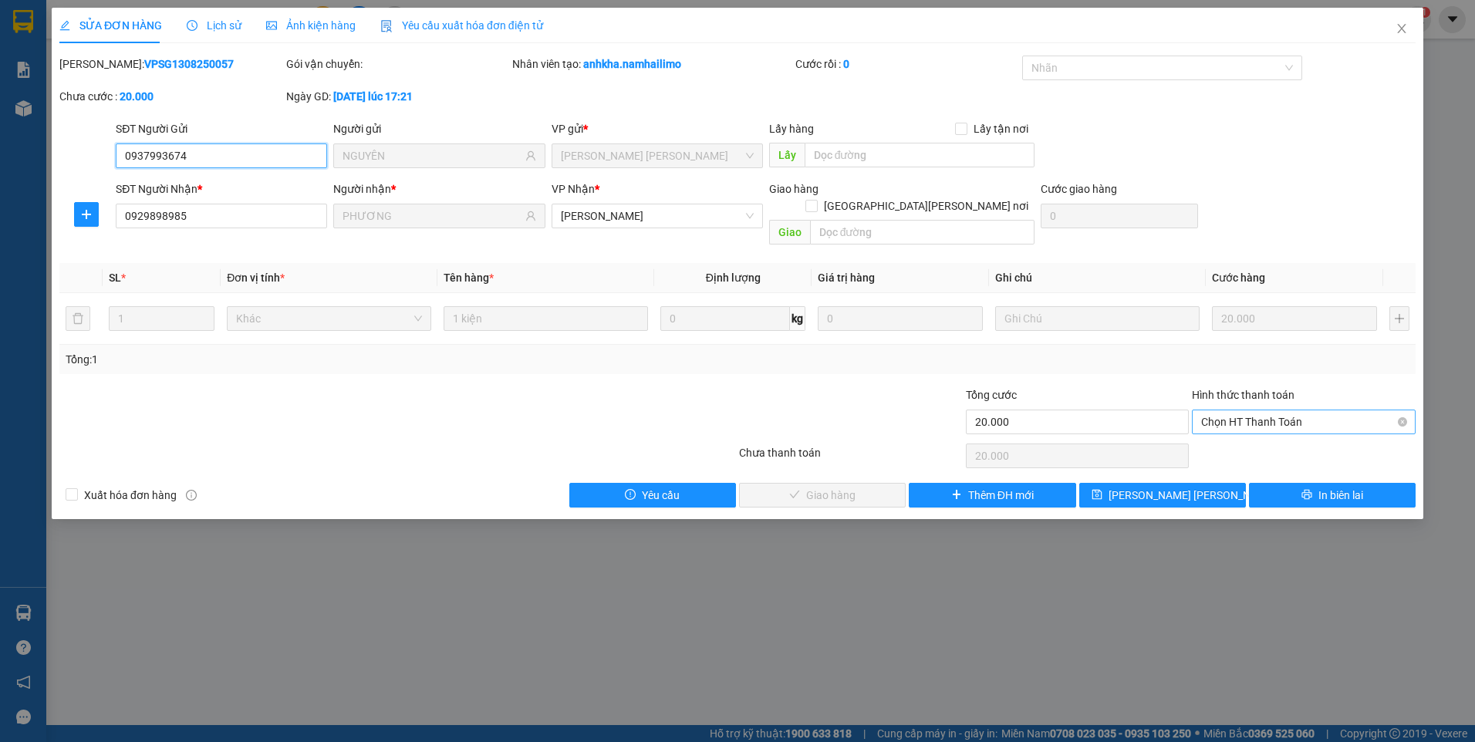
click at [1275, 410] on span "Chọn HT Thanh Toán" at bounding box center [1303, 421] width 205 height 23
drag, startPoint x: 1266, startPoint y: 432, endPoint x: 1251, endPoint y: 431, distance: 14.7
click at [1265, 432] on div "Tại văn phòng" at bounding box center [1303, 435] width 205 height 17
type input "0"
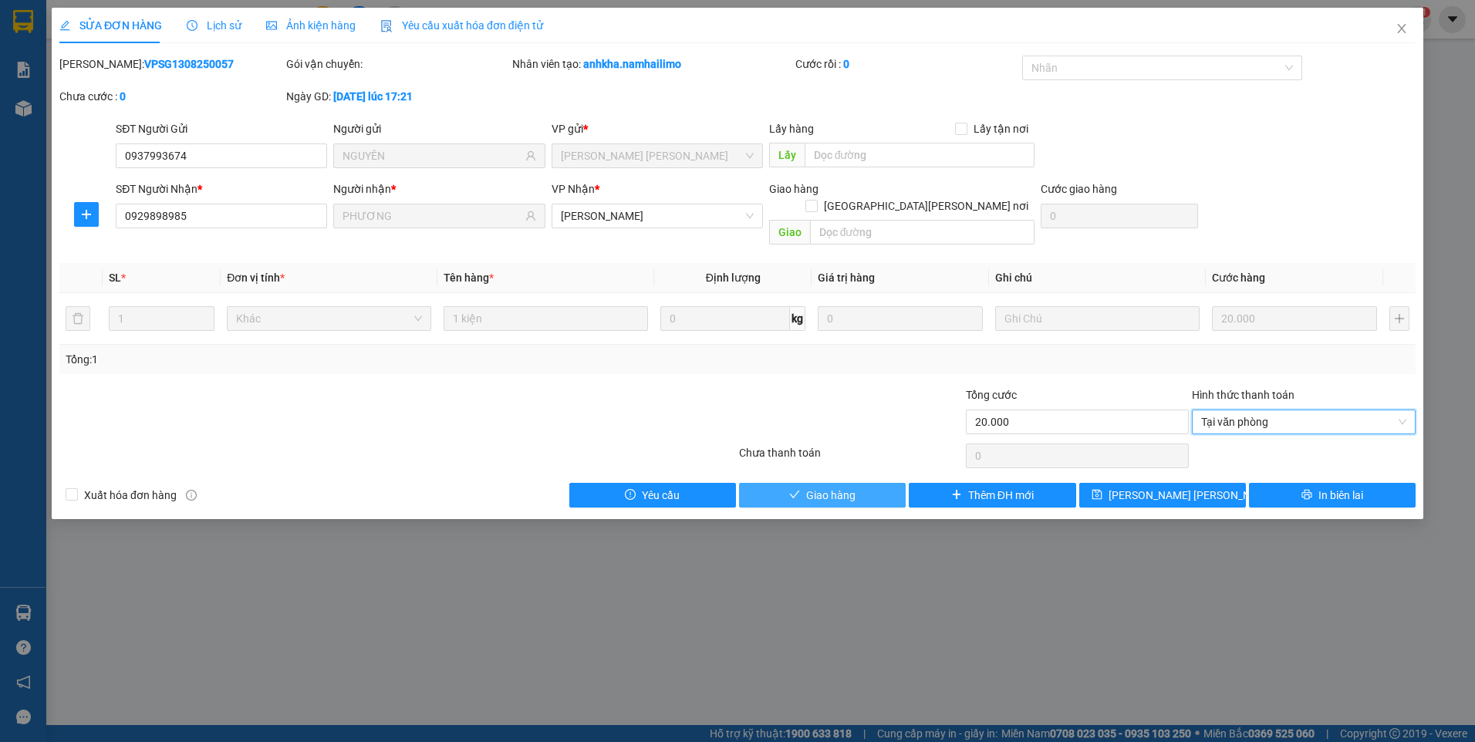
drag, startPoint x: 854, startPoint y: 471, endPoint x: 1014, endPoint y: 390, distance: 178.7
click at [854, 487] on span "Giao hàng" at bounding box center [830, 495] width 49 height 17
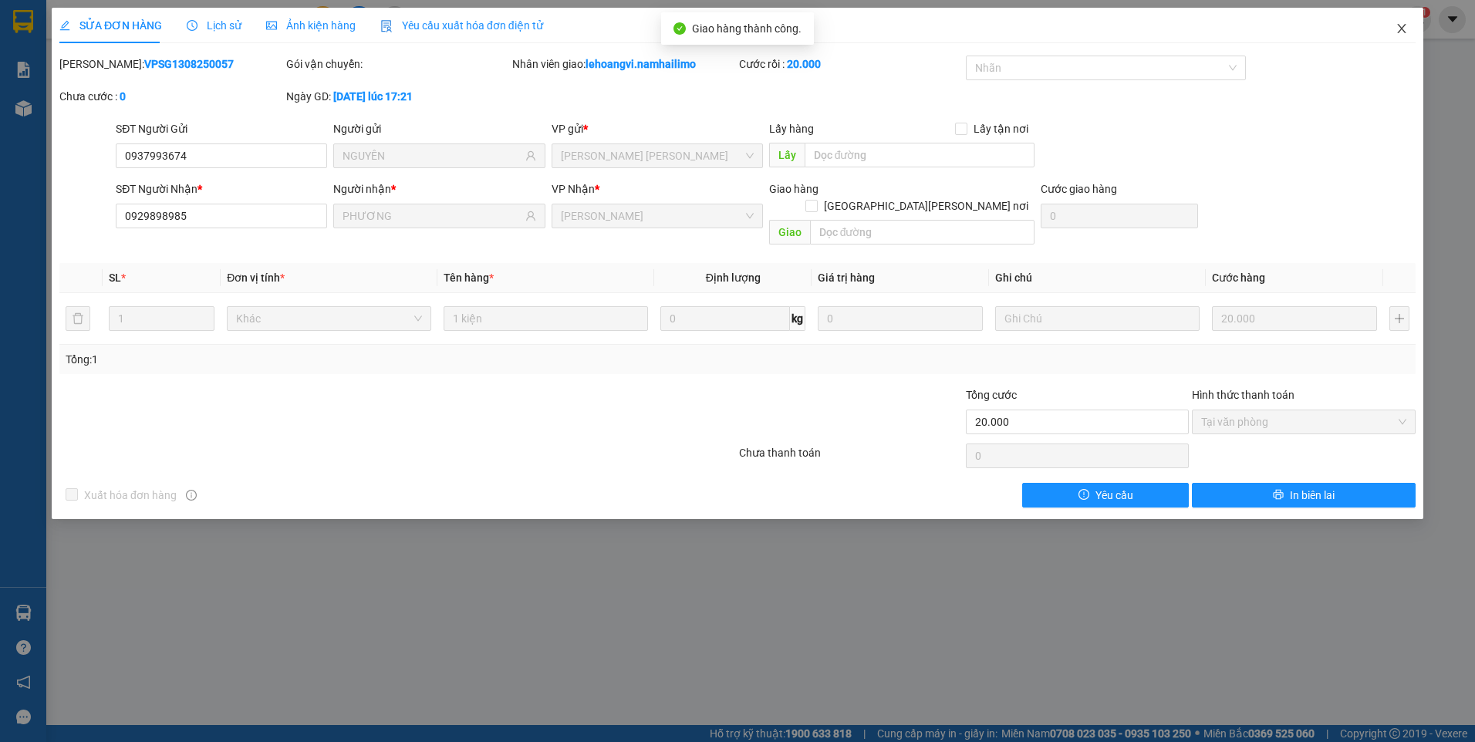
click at [1411, 23] on span "Close" at bounding box center [1401, 29] width 43 height 43
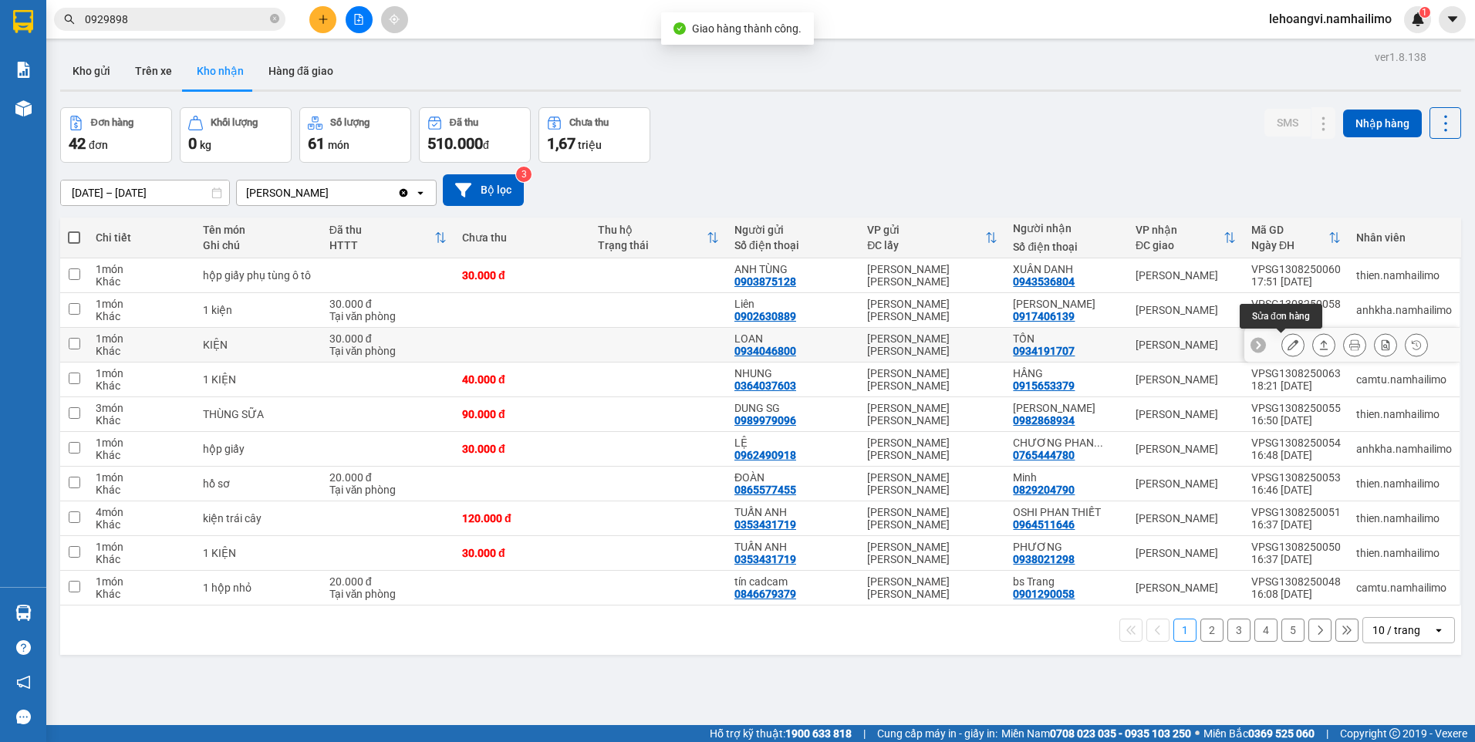
click at [1288, 344] on button at bounding box center [1293, 345] width 22 height 27
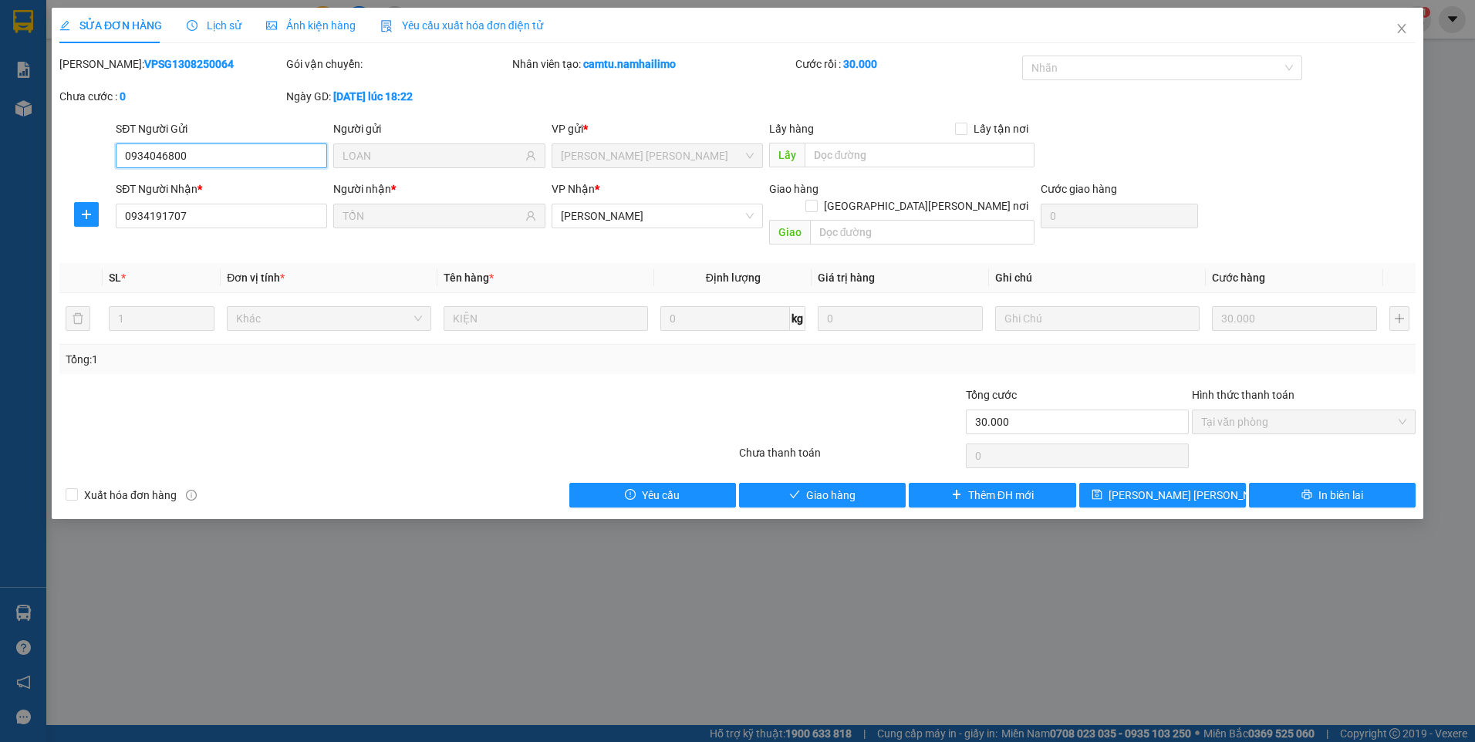
click at [1246, 410] on span "Tại văn phòng" at bounding box center [1303, 421] width 205 height 23
click at [852, 487] on span "Giao hàng" at bounding box center [830, 495] width 49 height 17
